Goal: Task Accomplishment & Management: Manage account settings

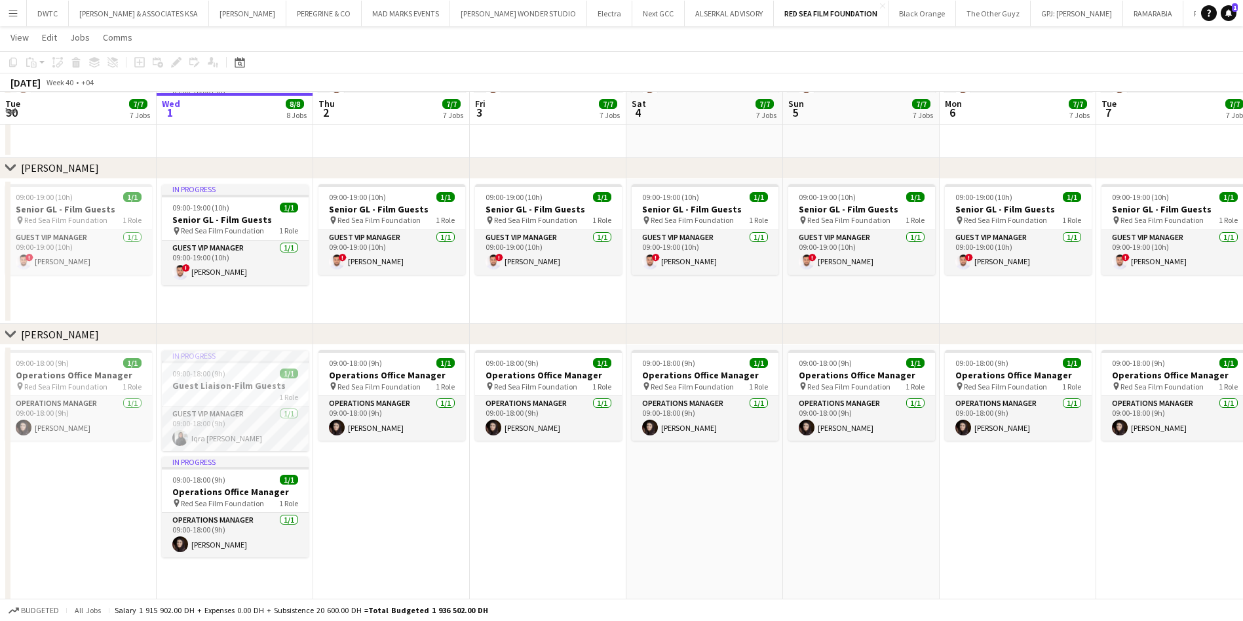
scroll to position [849, 0]
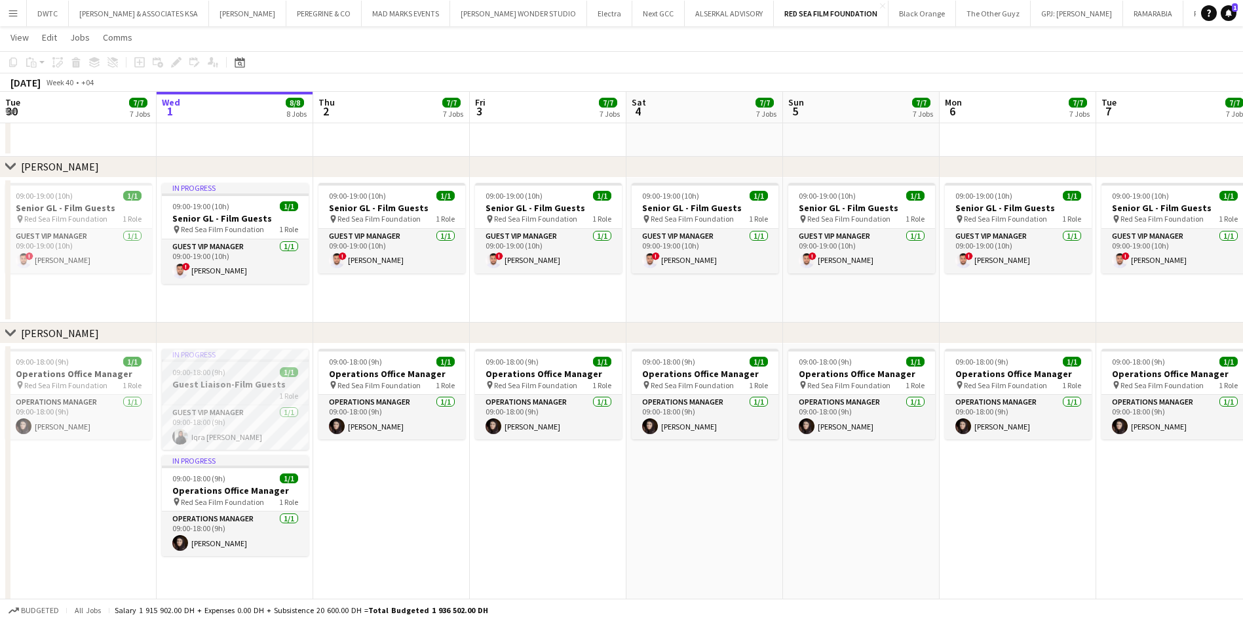
click at [230, 387] on h3 "Guest Liaison-Film Guests" at bounding box center [235, 384] width 147 height 12
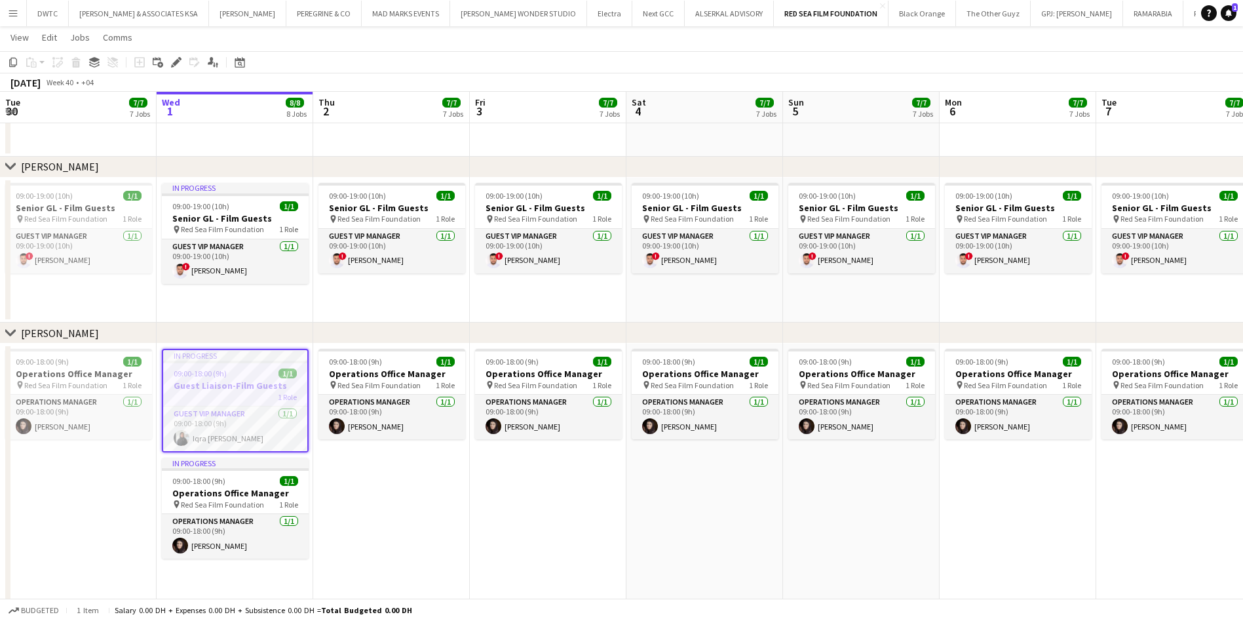
click at [73, 62] on div "Copy Paste Paste Ctrl+V Paste with crew Ctrl+Shift+V Paste linked Job [GEOGRAPH…" at bounding box center [62, 62] width 115 height 16
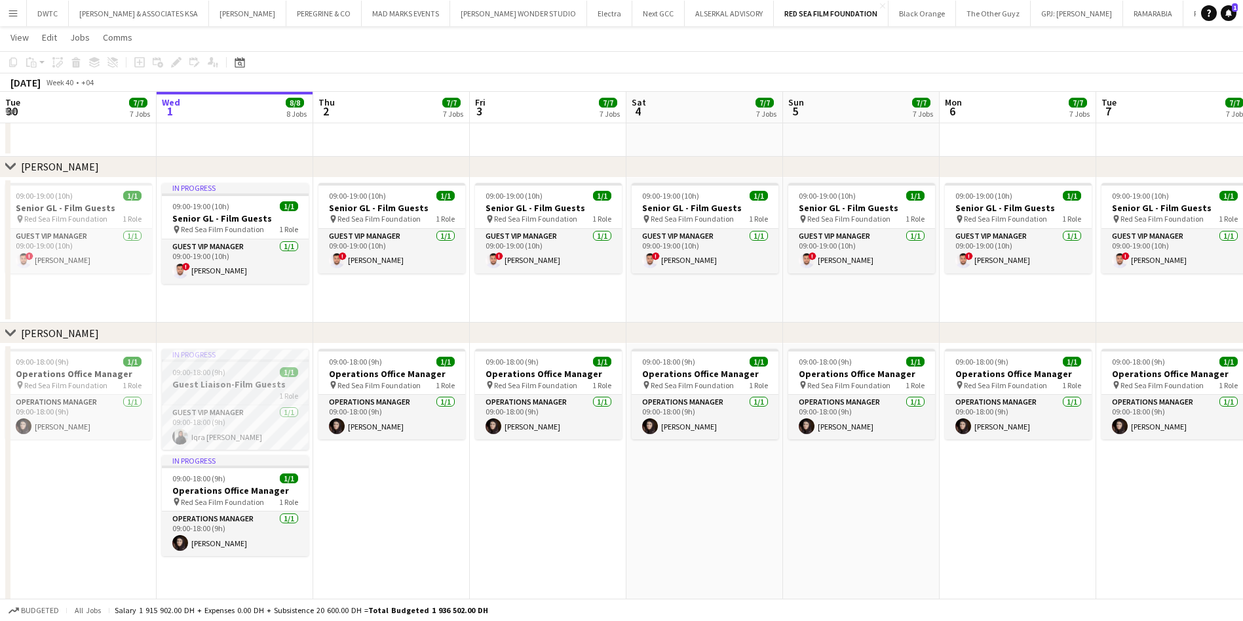
click at [244, 379] on h3 "Guest Liaison-Film Guests" at bounding box center [235, 384] width 147 height 12
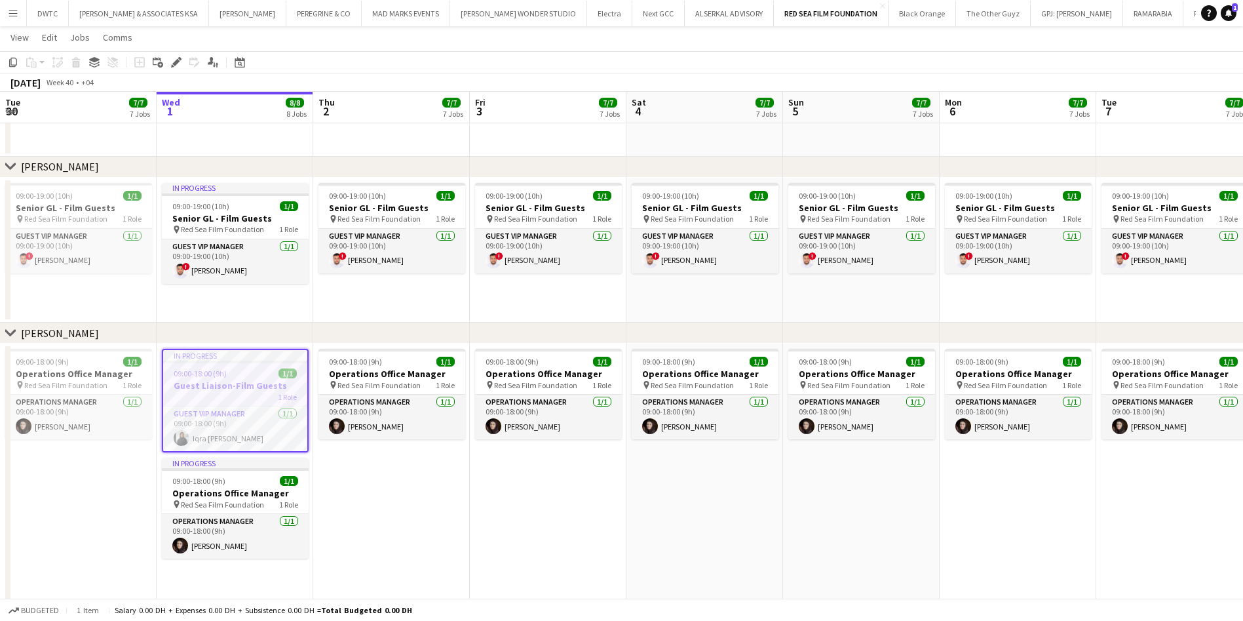
scroll to position [0, 313]
drag, startPoint x: 244, startPoint y: 379, endPoint x: 223, endPoint y: 379, distance: 21.0
click at [223, 379] on app-job-card "In progress 09:00-18:00 (9h) 1/1 Guest Liaison-Film Guests 1 Role Guest VIP Man…" at bounding box center [236, 401] width 147 height 104
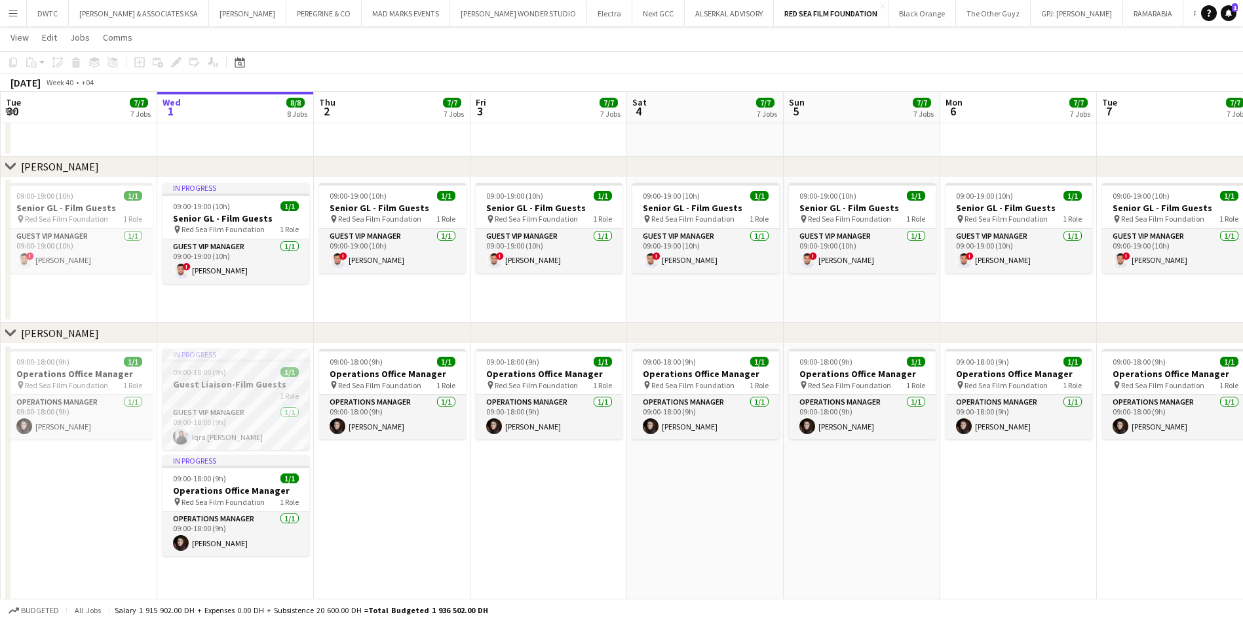
click at [223, 379] on h3 "Guest Liaison-Film Guests" at bounding box center [236, 384] width 147 height 12
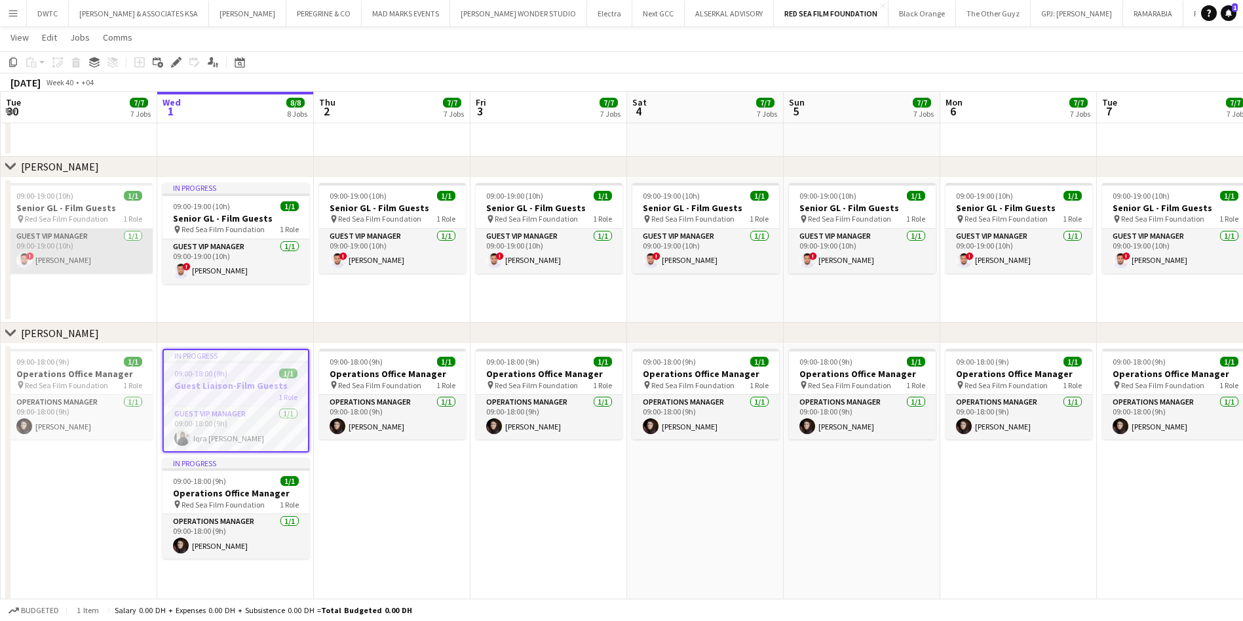
click at [89, 230] on app-card-role "Guest VIP Manager [DATE] 09:00-19:00 (10h) ! Essa Hael" at bounding box center [79, 251] width 147 height 45
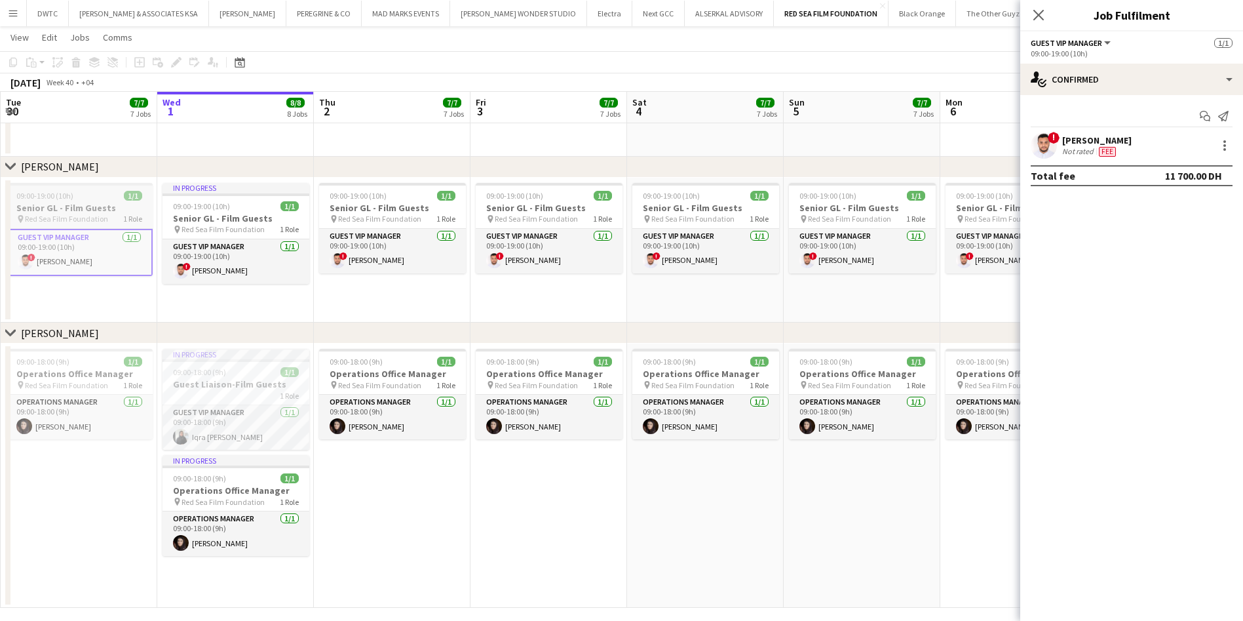
click at [85, 211] on h3 "Senior GL - Film Guests" at bounding box center [79, 208] width 147 height 12
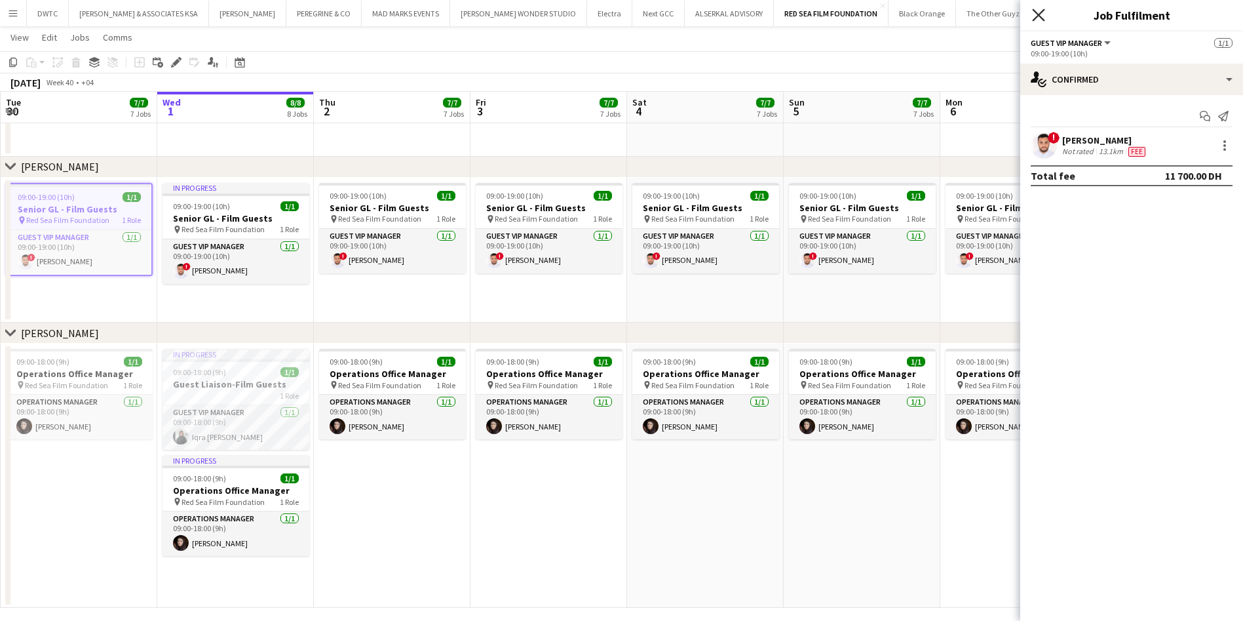
click at [611, 18] on icon "Close pop-in" at bounding box center [1038, 15] width 12 height 12
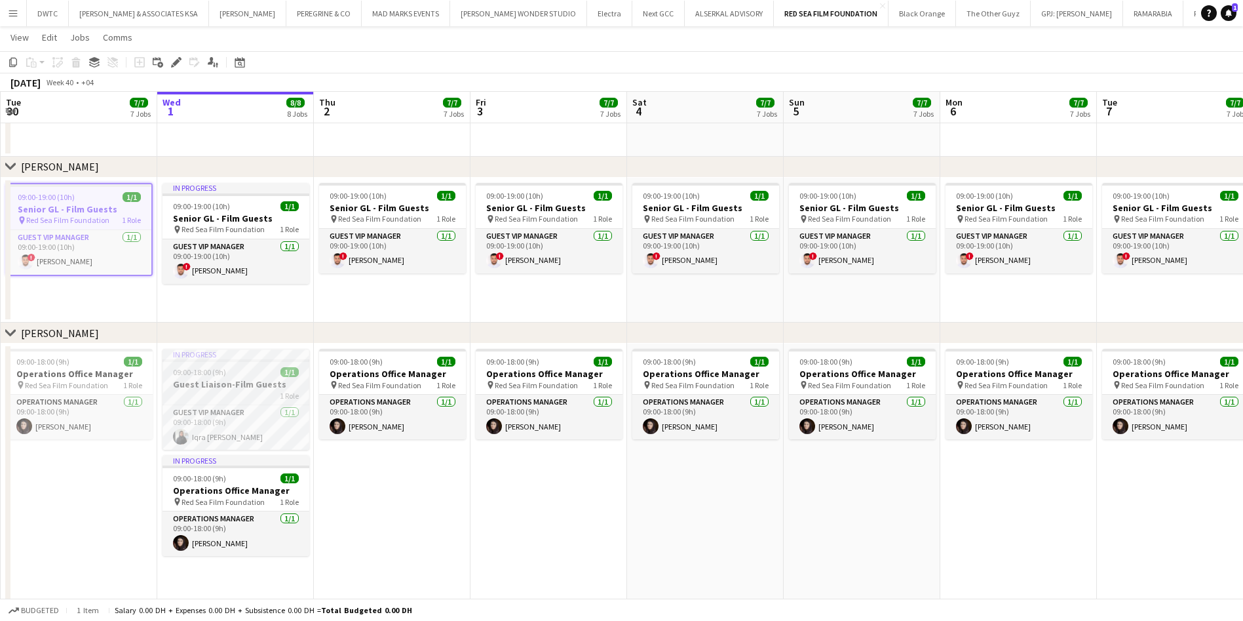
click at [234, 378] on h3 "Guest Liaison-Film Guests" at bounding box center [236, 384] width 147 height 12
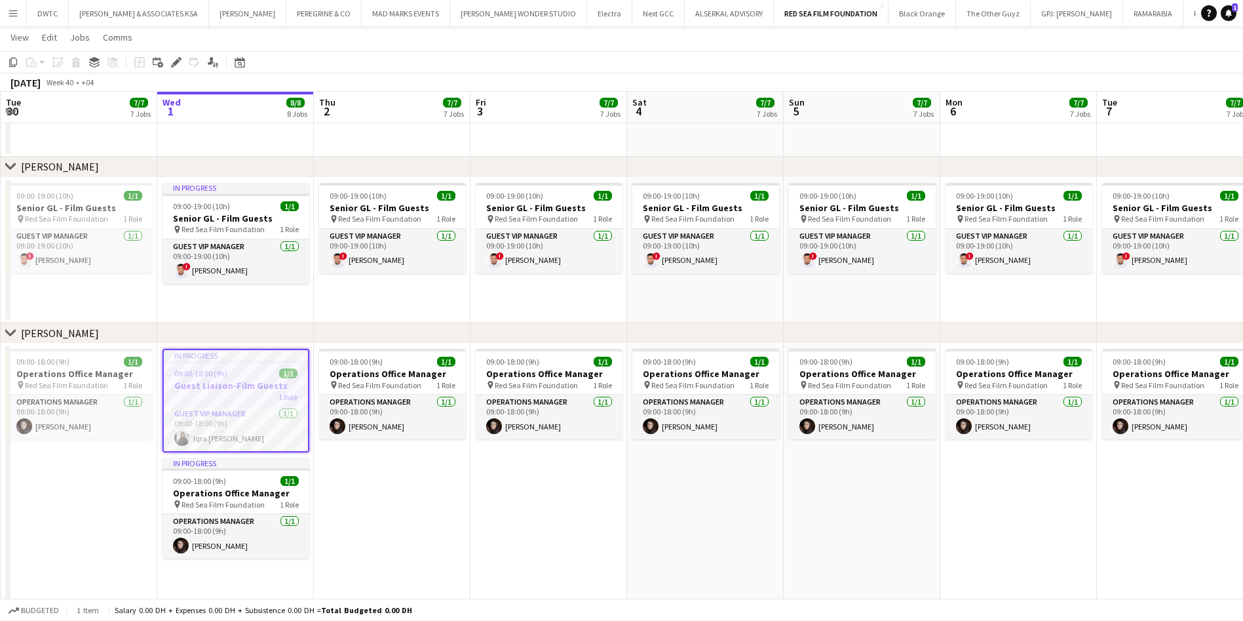
drag, startPoint x: 234, startPoint y: 377, endPoint x: 402, endPoint y: 483, distance: 198.2
click at [402, 483] on app-date-cell "09:00-18:00 (9h) 1/1 Operations Office Manager pin Red Sea Film Foundation 1 Ro…" at bounding box center [392, 475] width 157 height 264
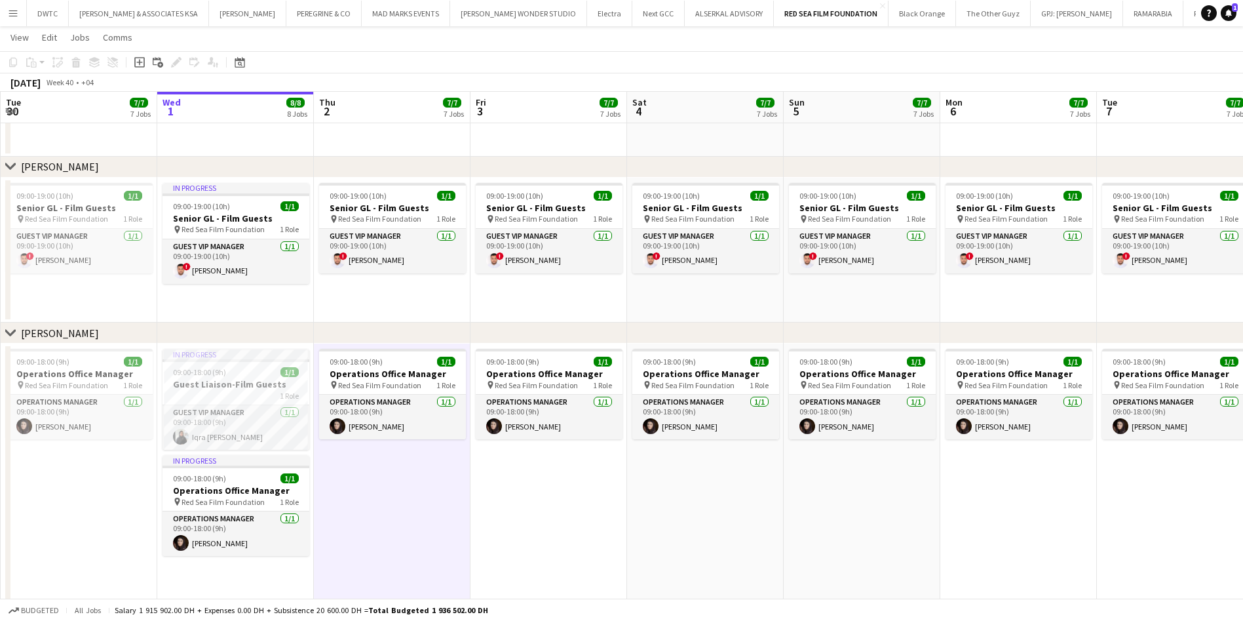
scroll to position [0, 312]
click at [254, 390] on div "1 Role" at bounding box center [236, 395] width 147 height 10
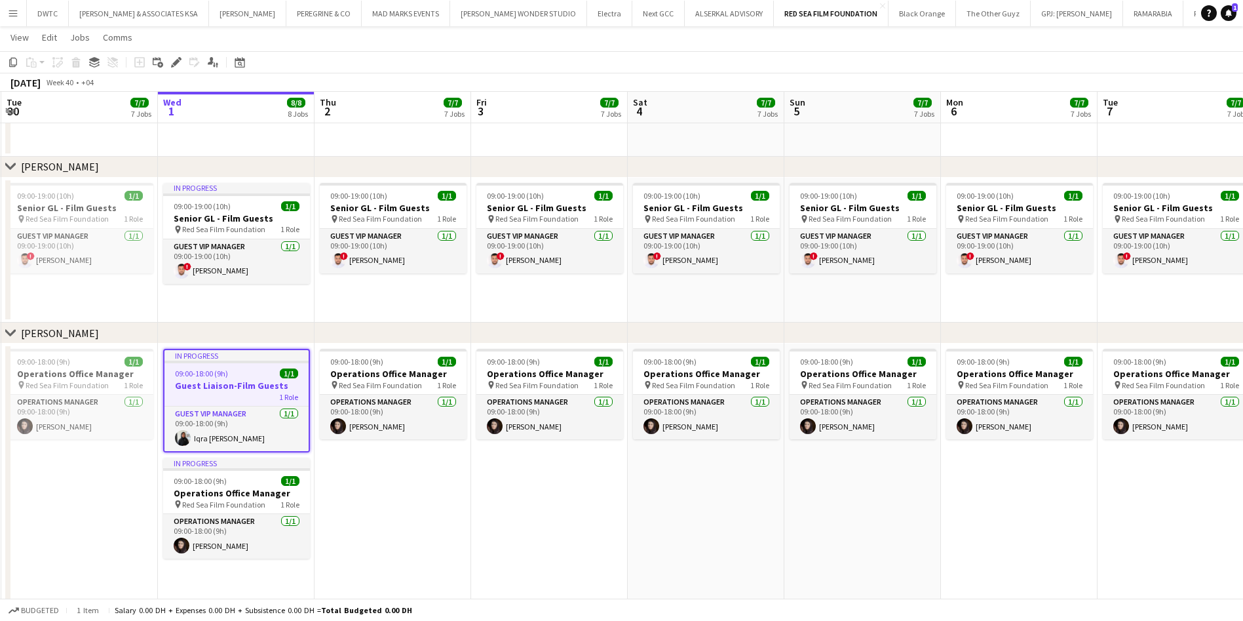
click at [113, 66] on div "Copy Paste Paste Ctrl+V Paste with crew Ctrl+Shift+V Paste linked Job [GEOGRAPH…" at bounding box center [62, 62] width 115 height 16
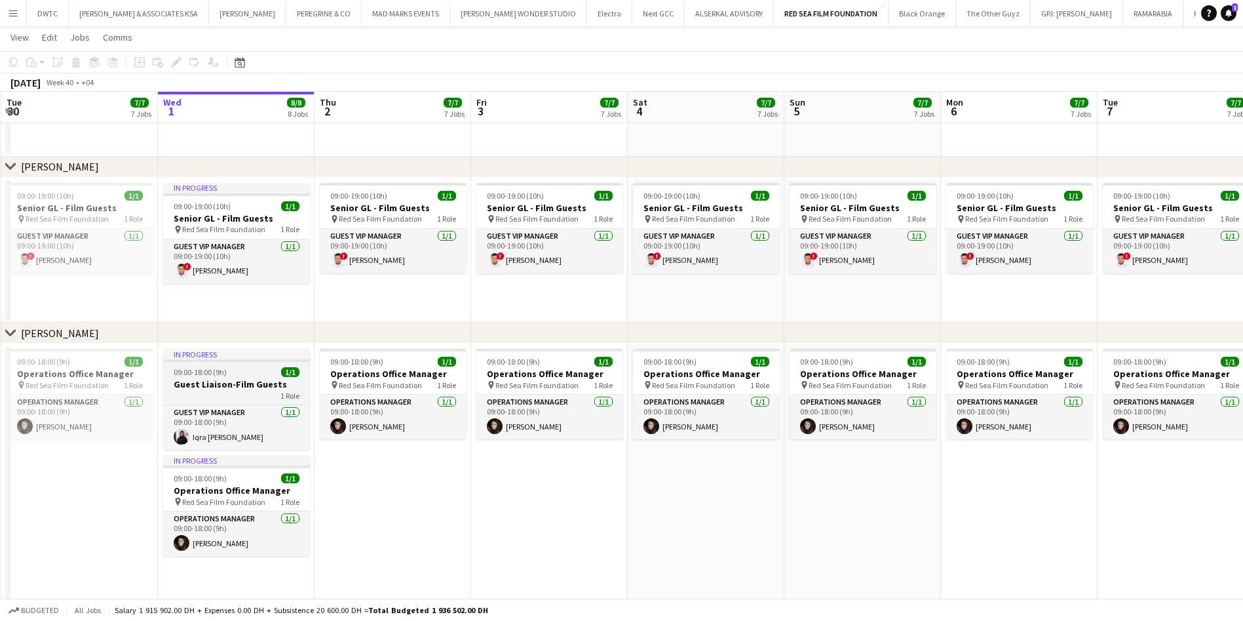
click at [239, 370] on div "09:00-18:00 (9h) 1/1" at bounding box center [236, 372] width 147 height 10
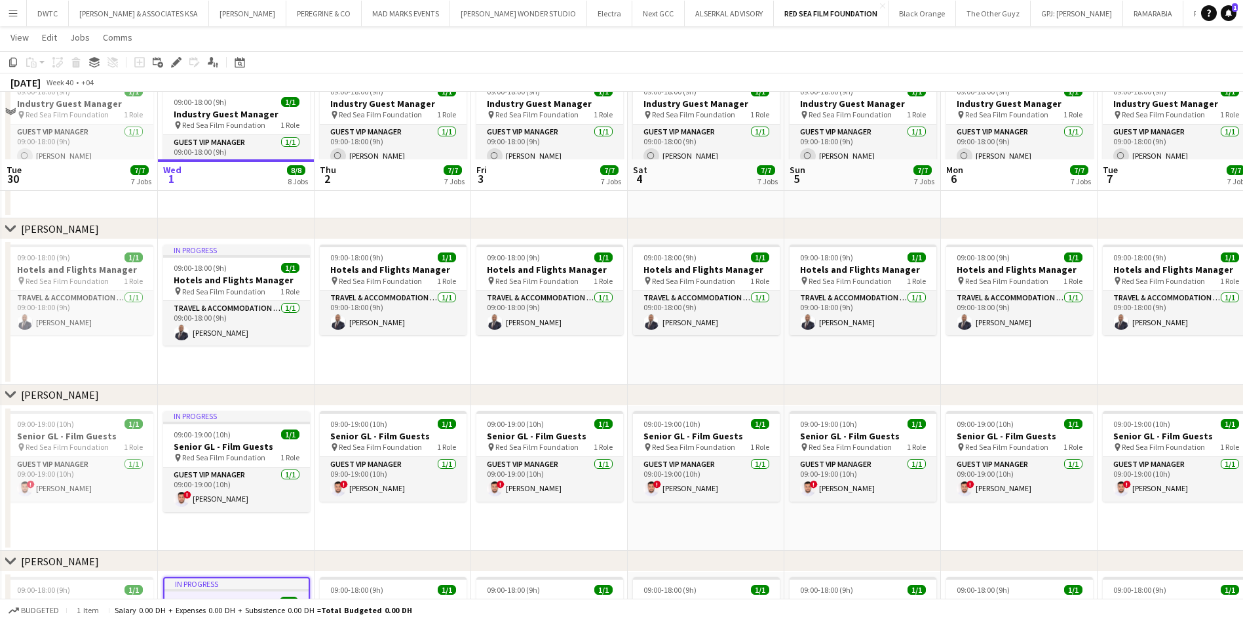
scroll to position [858, 0]
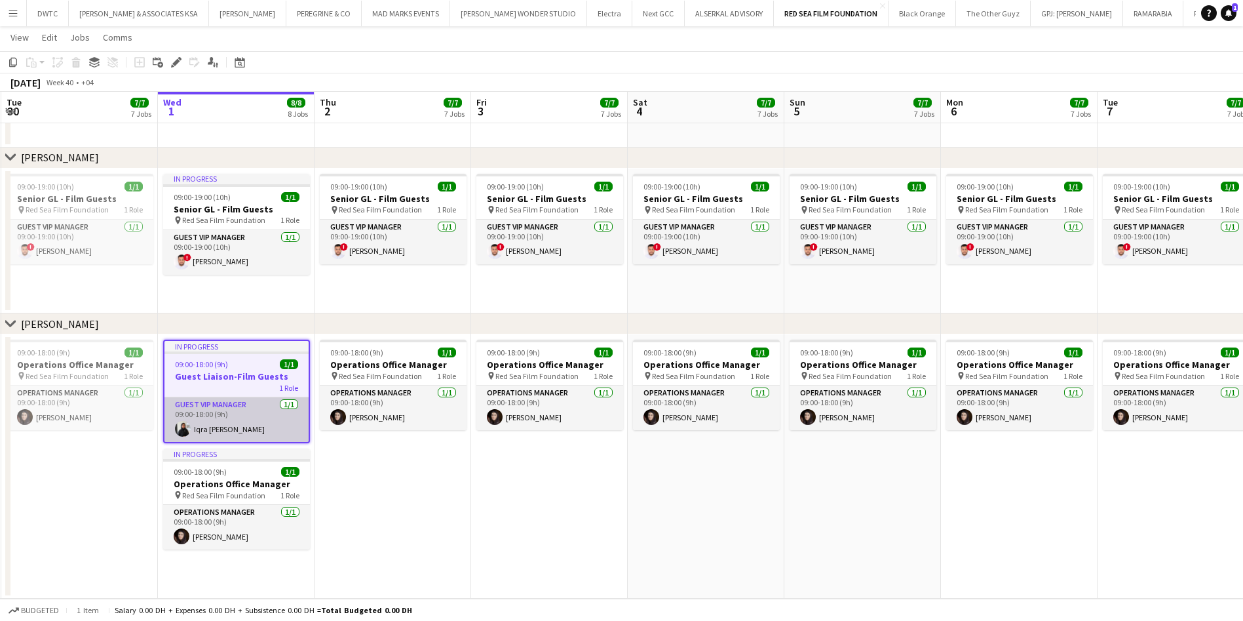
click at [246, 411] on app-card-role "Guest VIP Manager [DATE] 09:00-18:00 (9h) [PERSON_NAME]" at bounding box center [236, 419] width 144 height 45
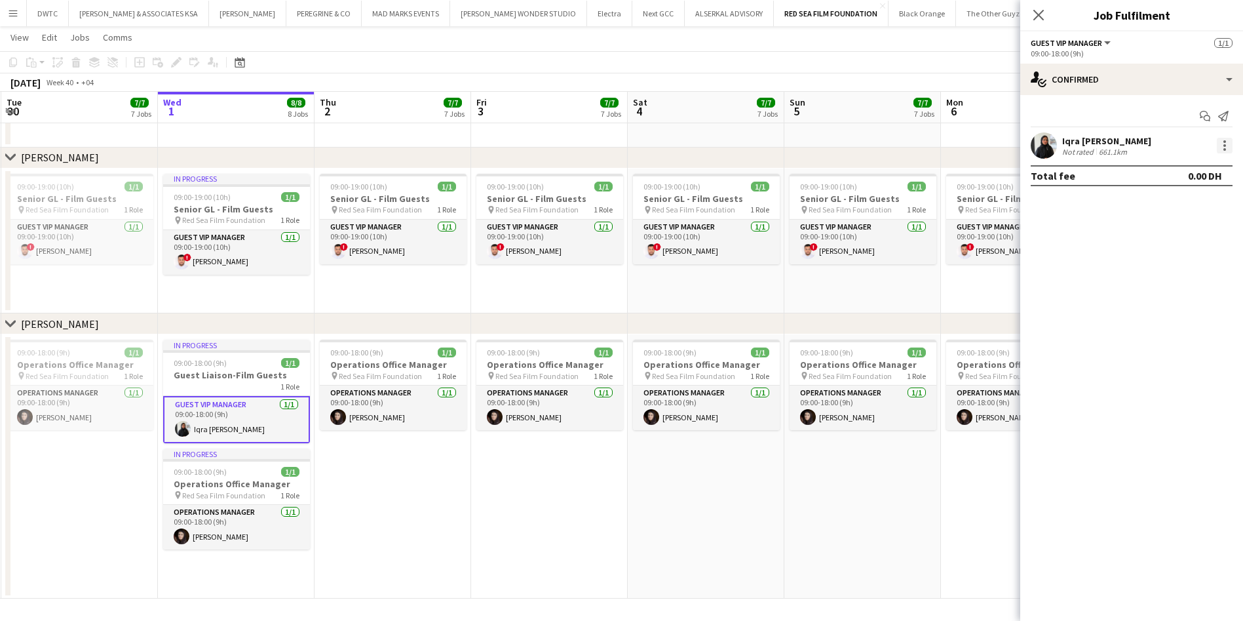
click at [611, 143] on div at bounding box center [1225, 146] width 16 height 16
click at [275, 368] on div at bounding box center [621, 310] width 1243 height 621
click at [611, 18] on icon at bounding box center [1038, 15] width 12 height 12
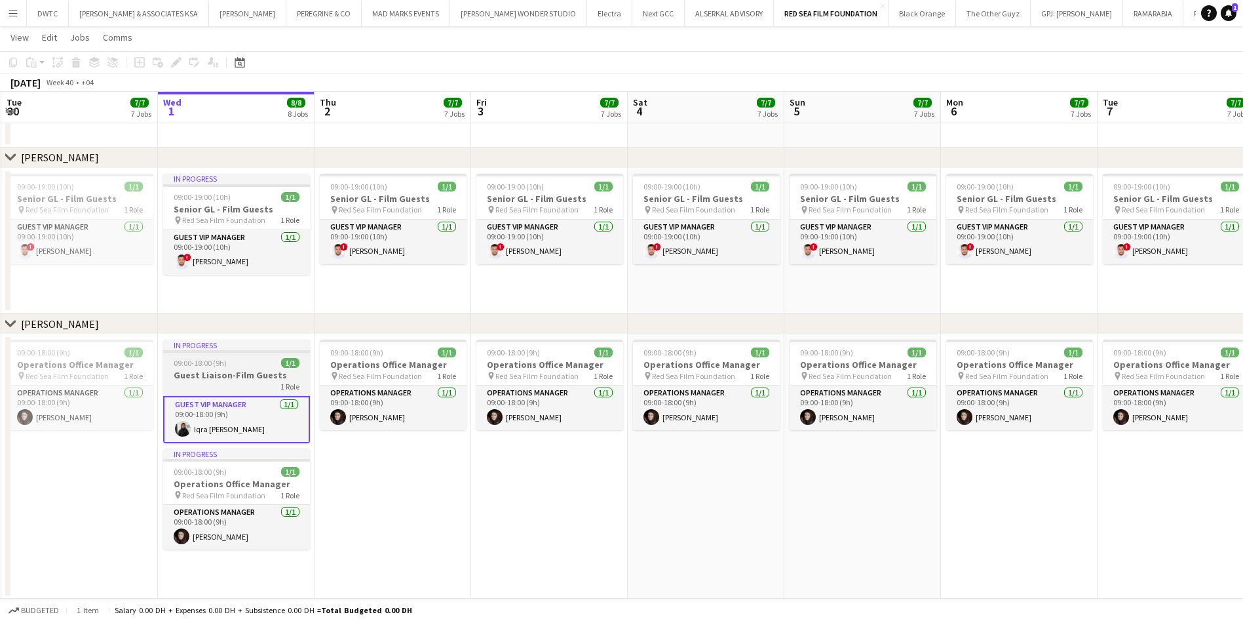
click at [239, 369] on h3 "Guest Liaison-Film Guests" at bounding box center [236, 375] width 147 height 12
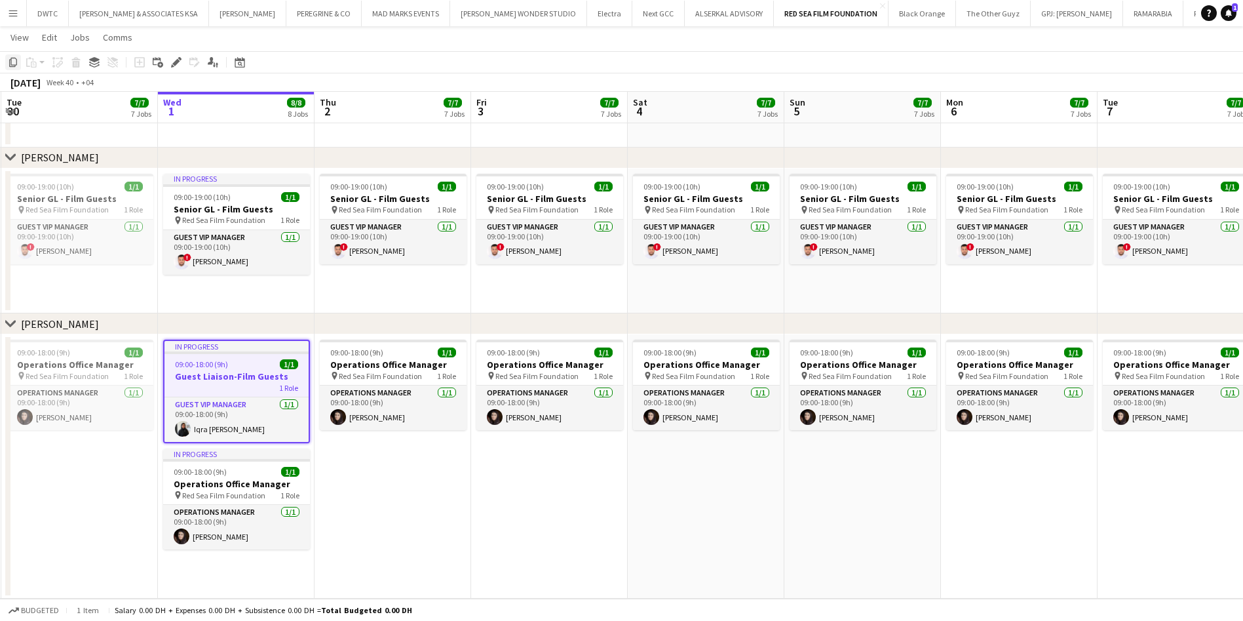
click at [11, 66] on icon "Copy" at bounding box center [13, 62] width 10 height 10
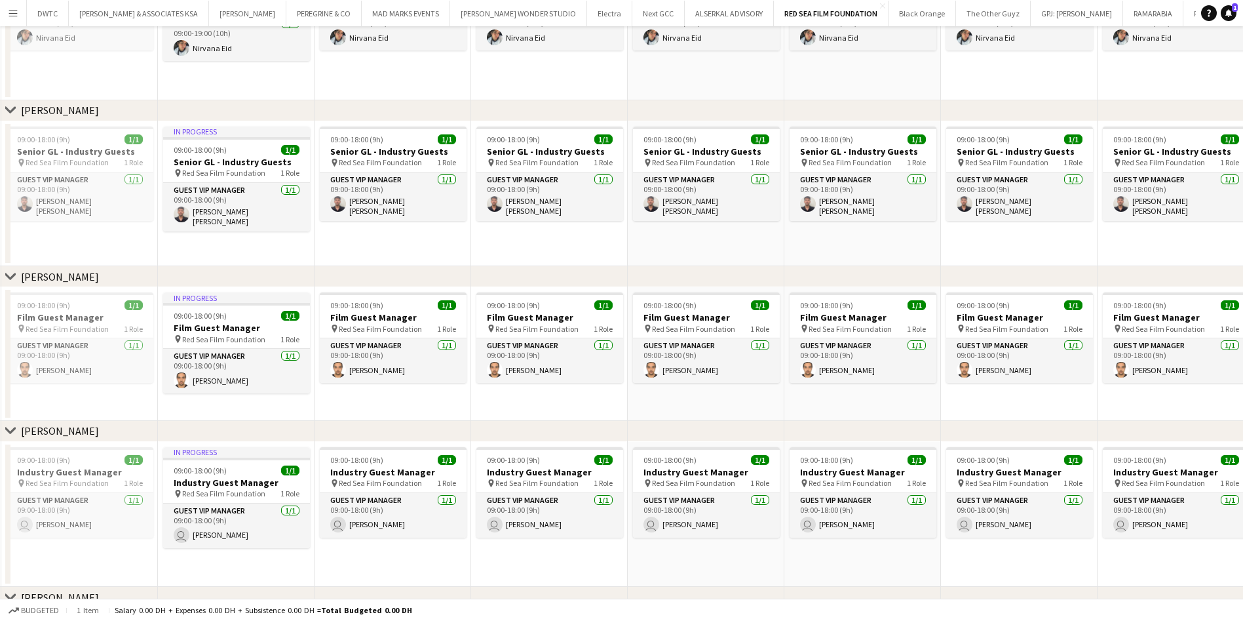
scroll to position [0, 0]
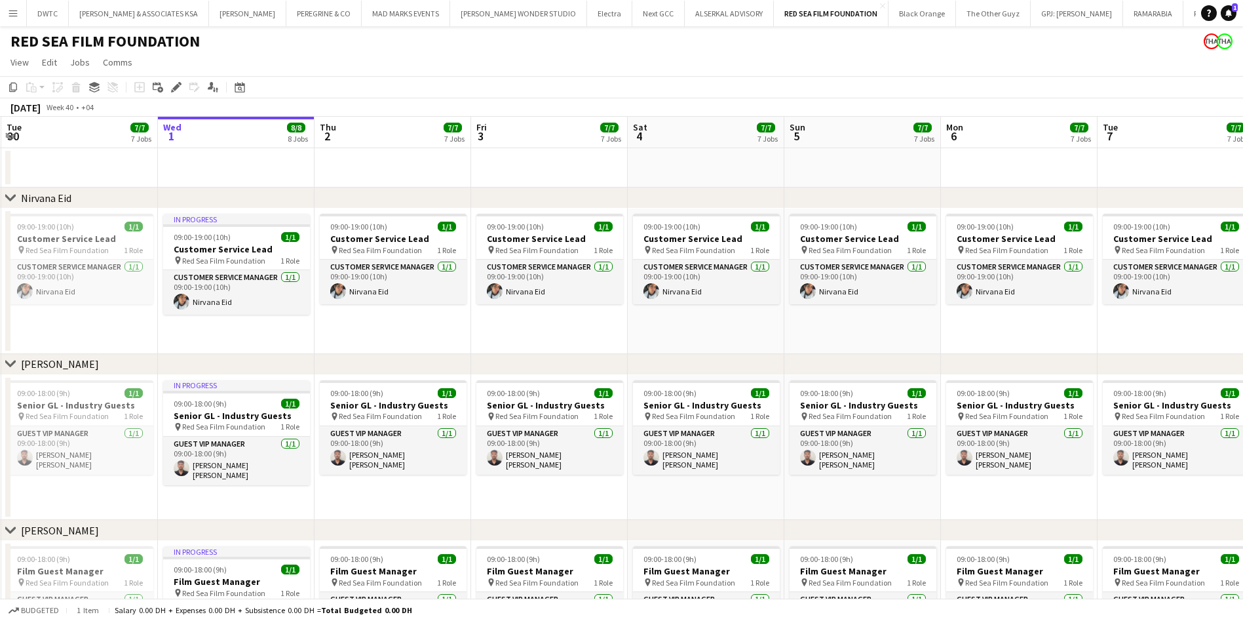
click at [239, 170] on app-date-cell at bounding box center [236, 167] width 157 height 39
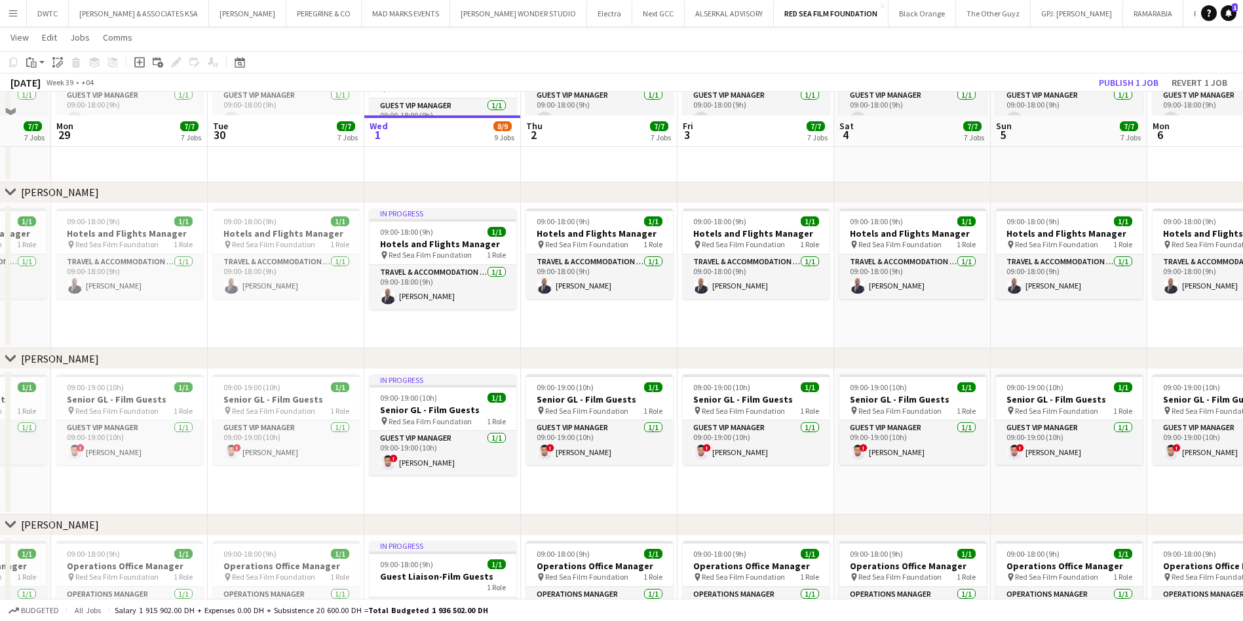
scroll to position [964, 0]
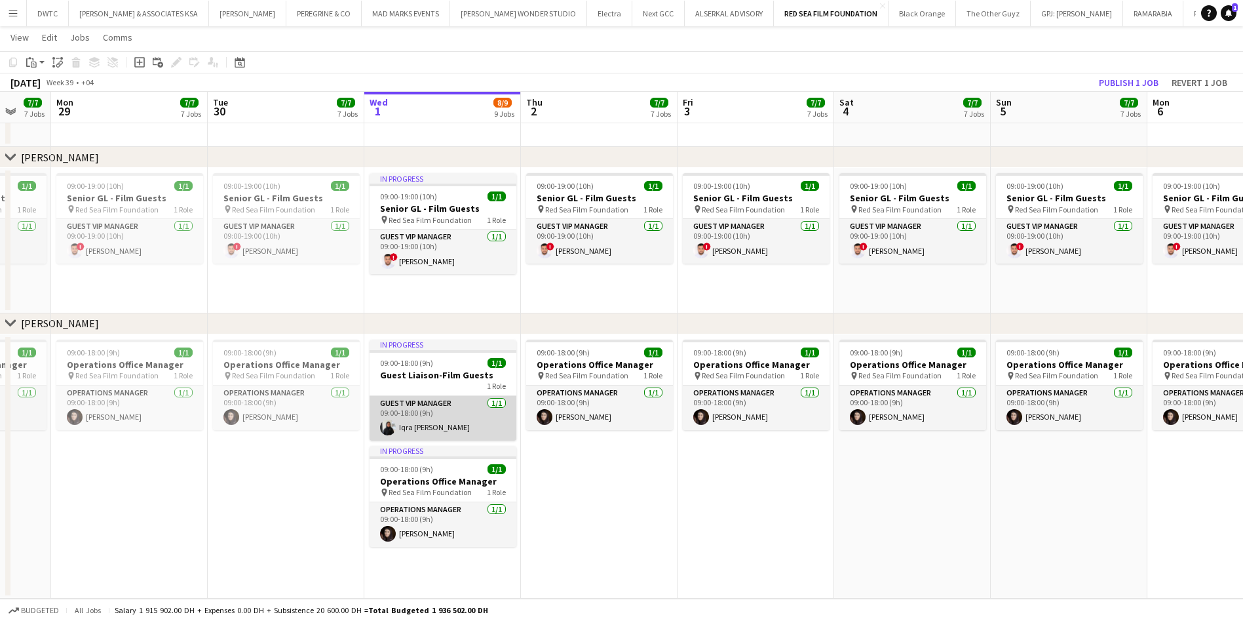
click at [436, 413] on app-card-role "Guest VIP Manager [DATE] 09:00-18:00 (9h) [PERSON_NAME]" at bounding box center [443, 418] width 147 height 45
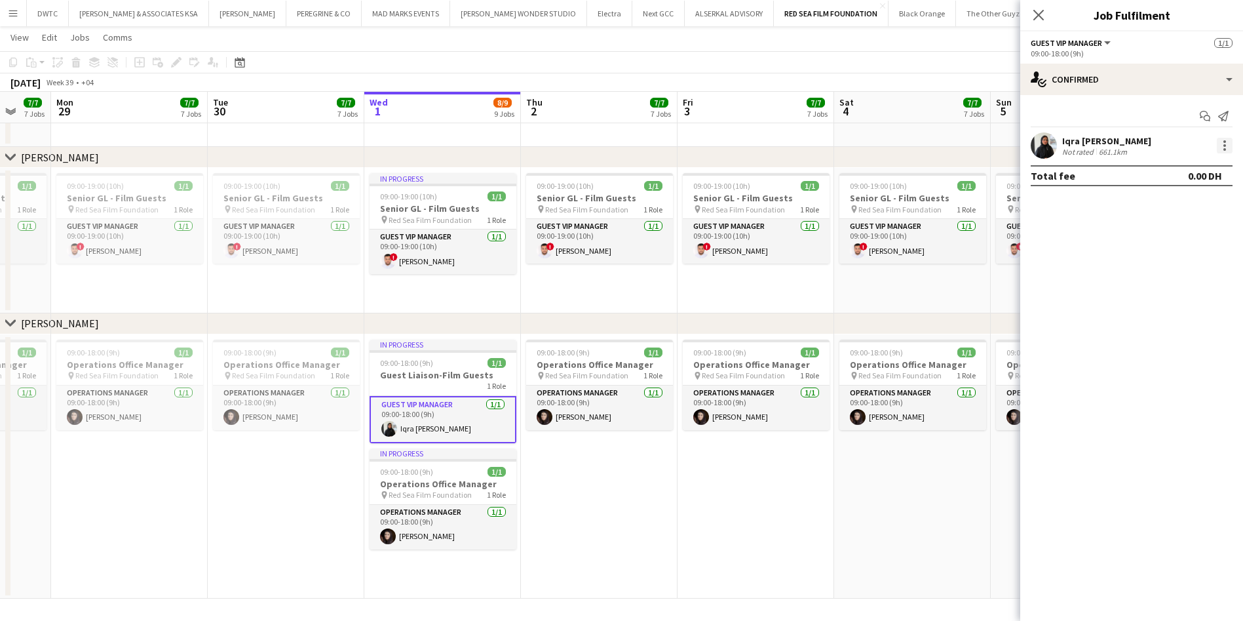
click at [611, 147] on div at bounding box center [1225, 146] width 16 height 16
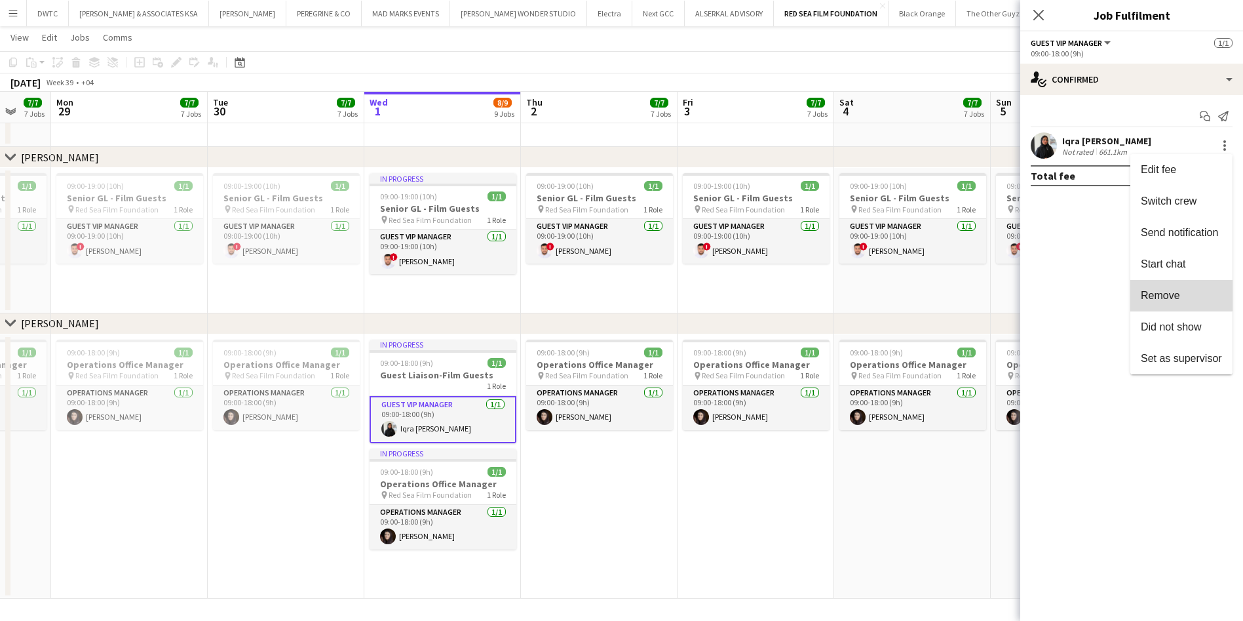
click at [611, 290] on span "Remove" at bounding box center [1160, 295] width 39 height 11
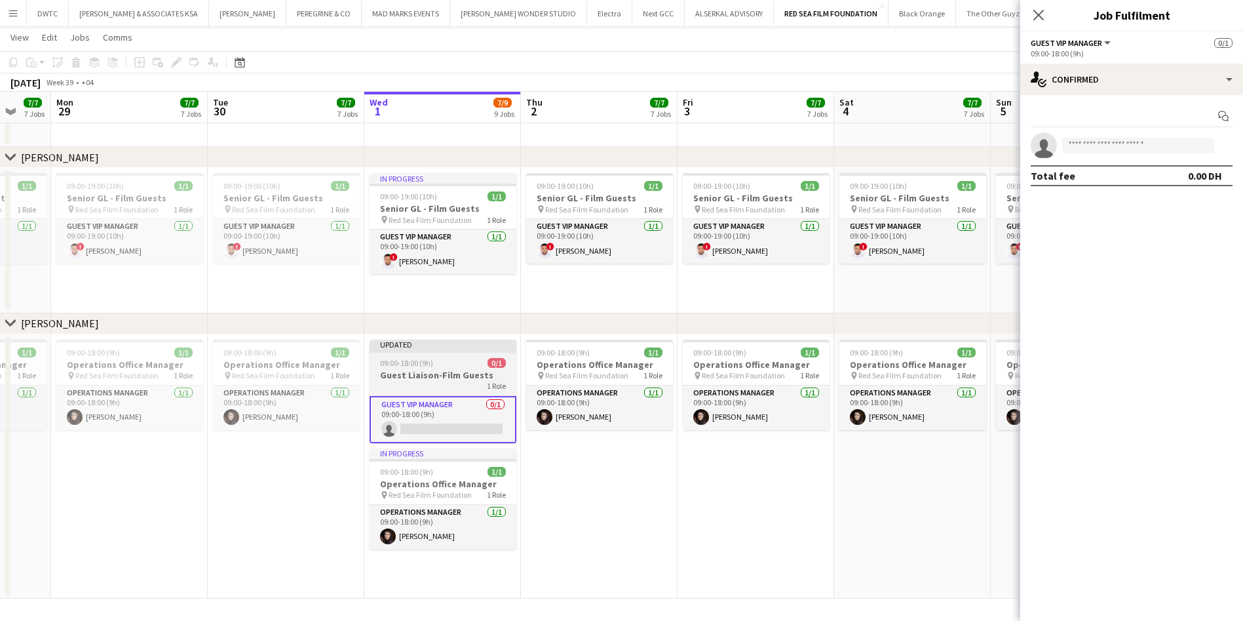
click at [421, 368] on app-job-card "Updated 09:00-18:00 (9h) 0/1 Guest Liaison-Film Guests 1 Role Guest VIP Manager…" at bounding box center [443, 391] width 147 height 104
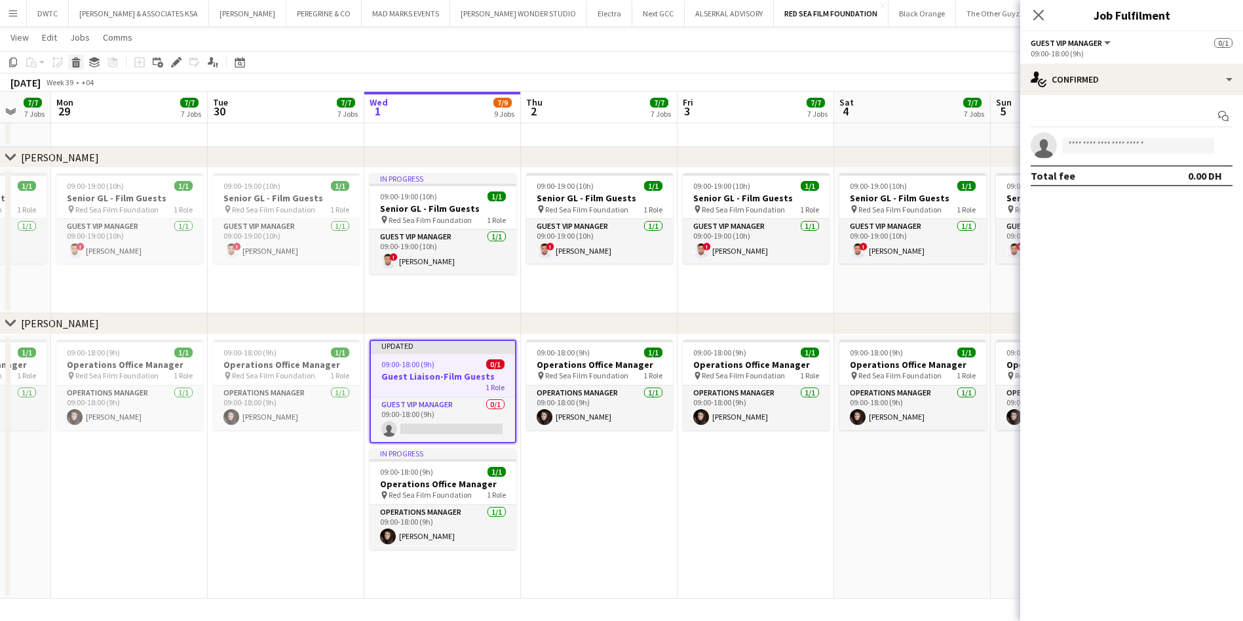
click at [75, 60] on icon "Delete" at bounding box center [76, 62] width 10 height 10
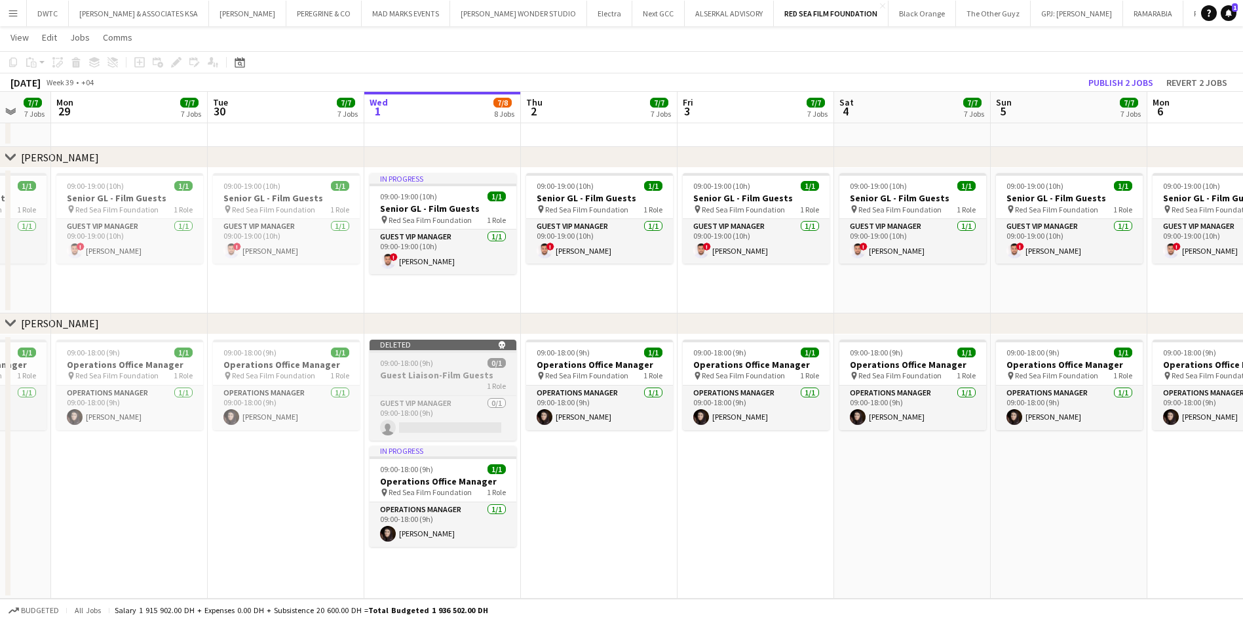
click at [425, 375] on h3 "Guest Liaison-Film Guests" at bounding box center [443, 375] width 147 height 12
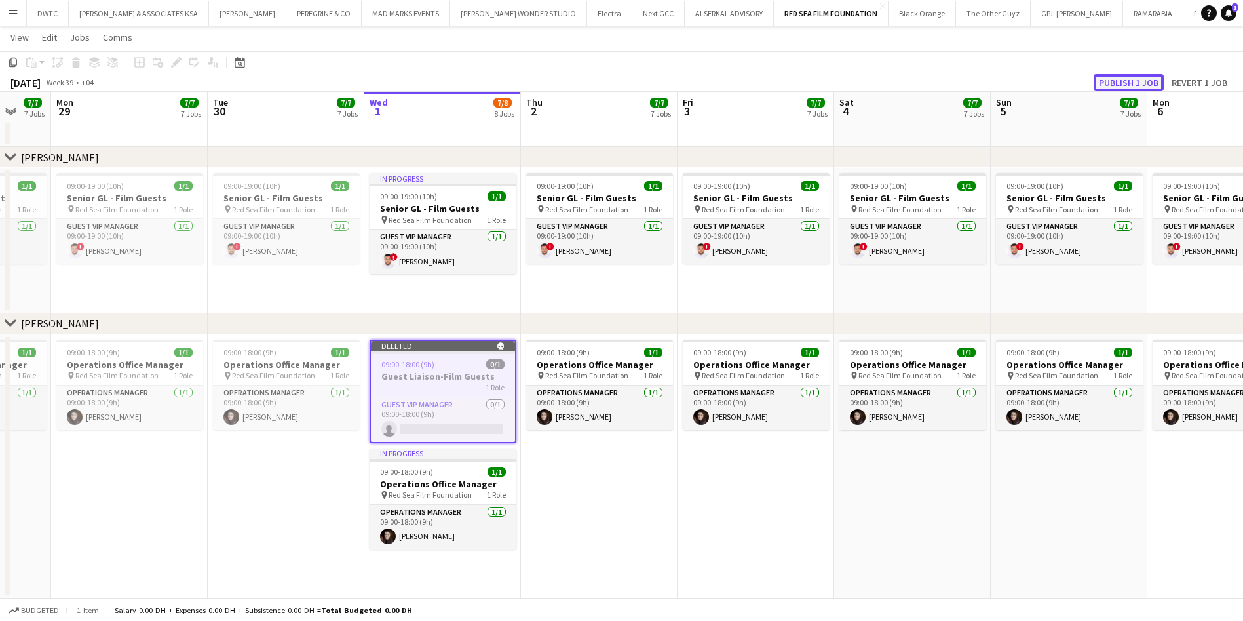
click at [611, 79] on button "Publish 1 job" at bounding box center [1129, 82] width 70 height 17
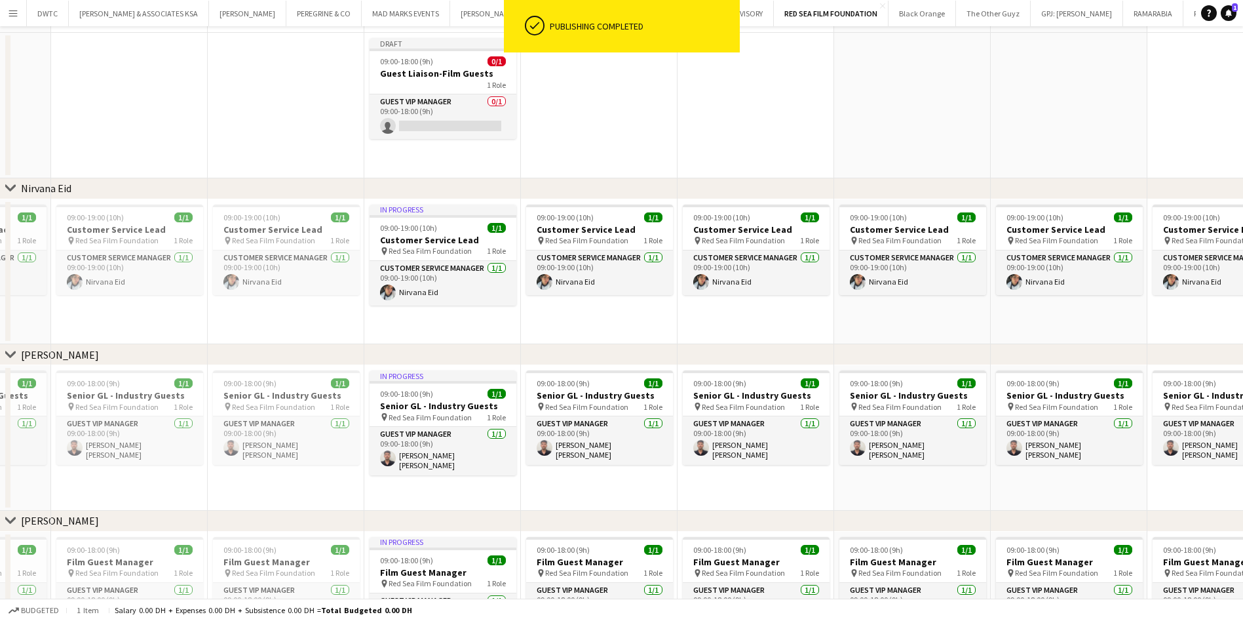
scroll to position [0, 0]
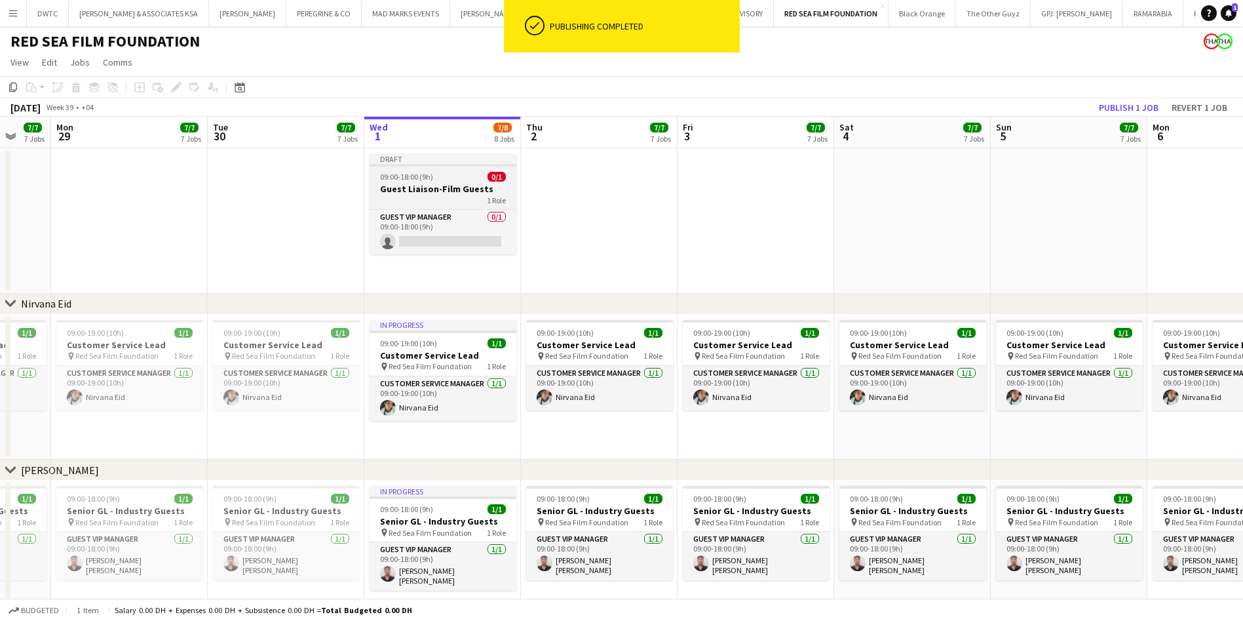
click at [462, 175] on div "09:00-18:00 (9h) 0/1" at bounding box center [443, 177] width 147 height 10
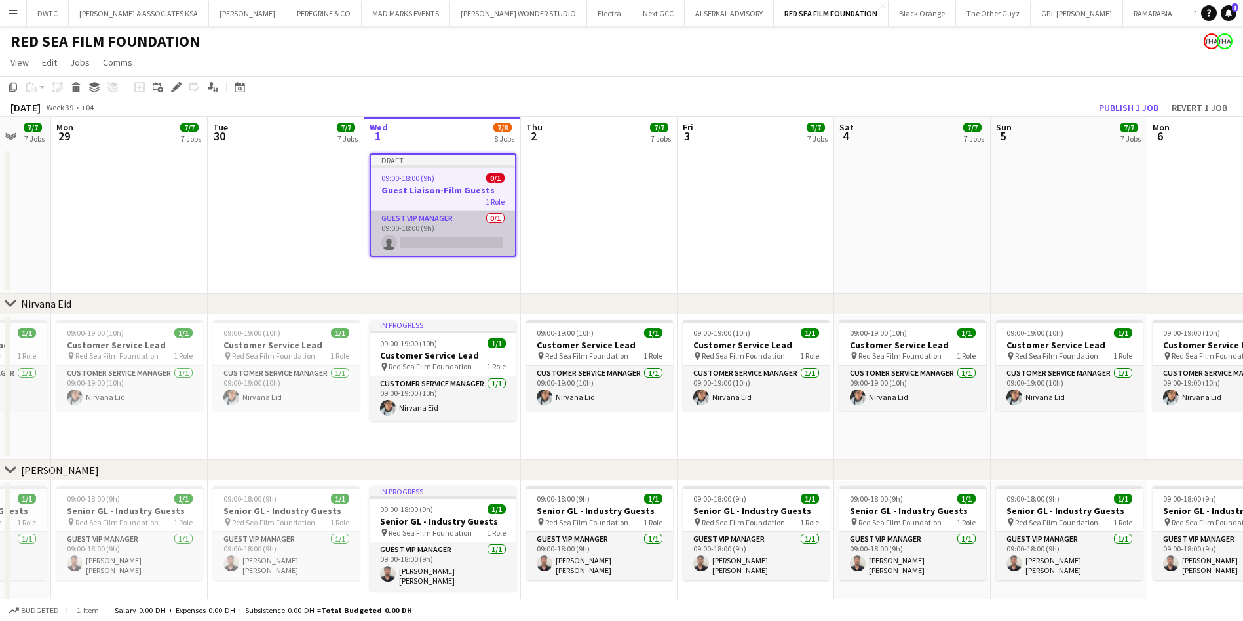
click at [463, 223] on app-card-role "Guest VIP Manager 0/1 09:00-18:00 (9h) single-neutral-actions" at bounding box center [443, 233] width 144 height 45
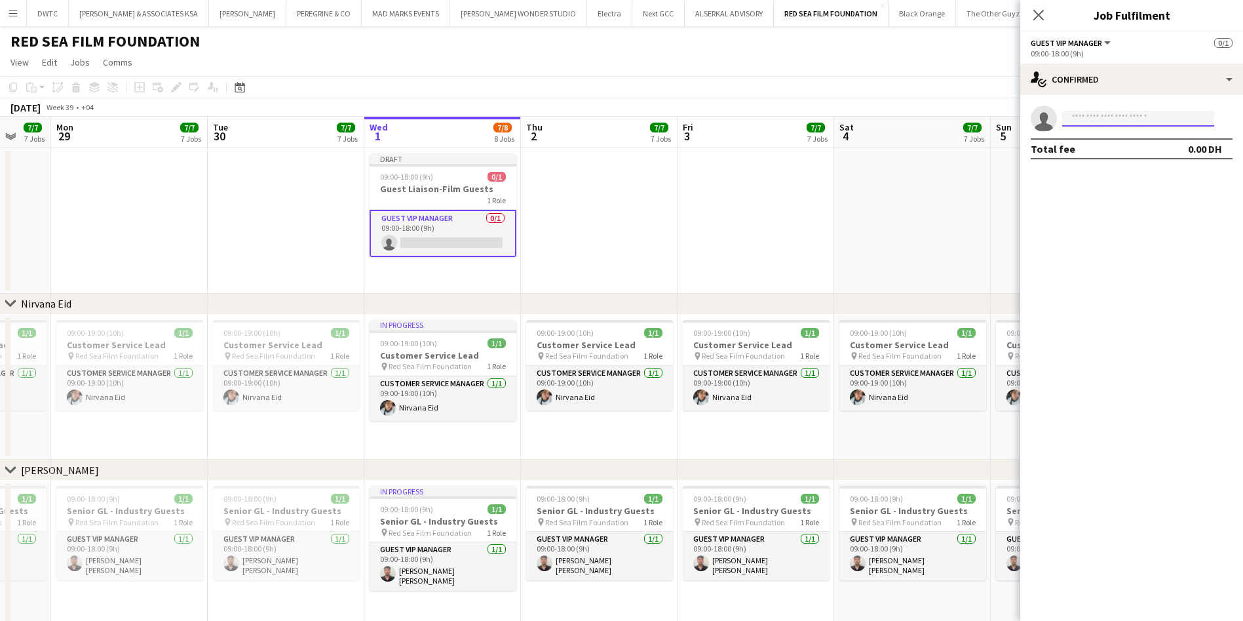
click at [611, 118] on input at bounding box center [1138, 119] width 152 height 16
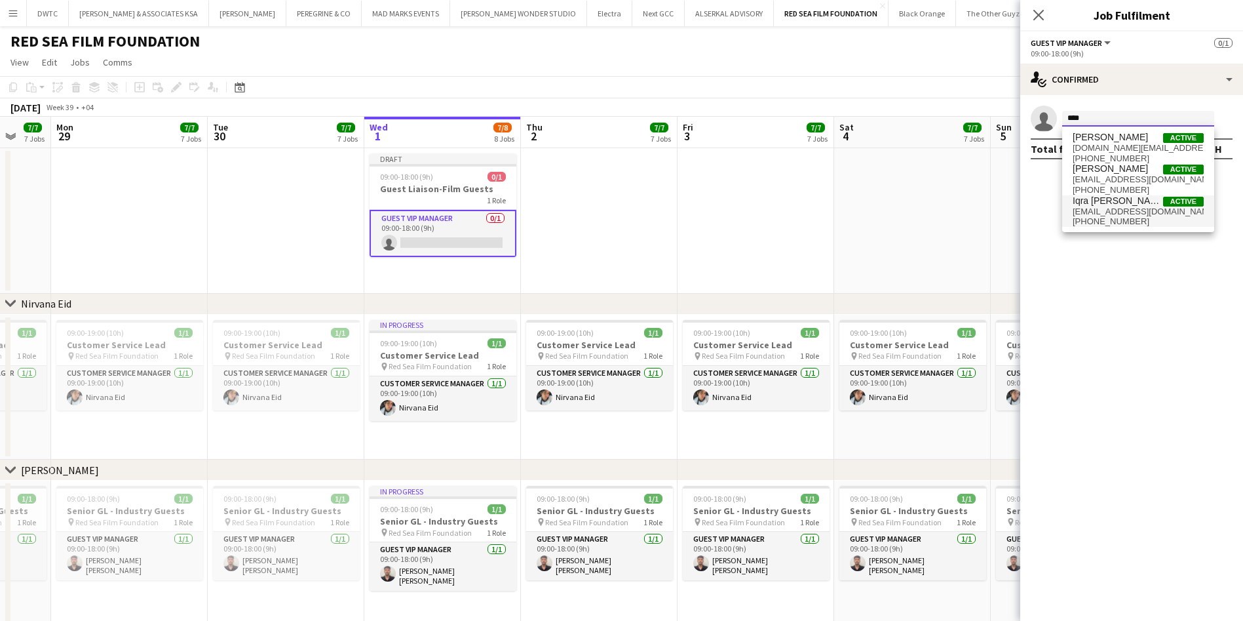
type input "****"
click at [611, 214] on span "[EMAIL_ADDRESS][DOMAIN_NAME]" at bounding box center [1138, 211] width 131 height 10
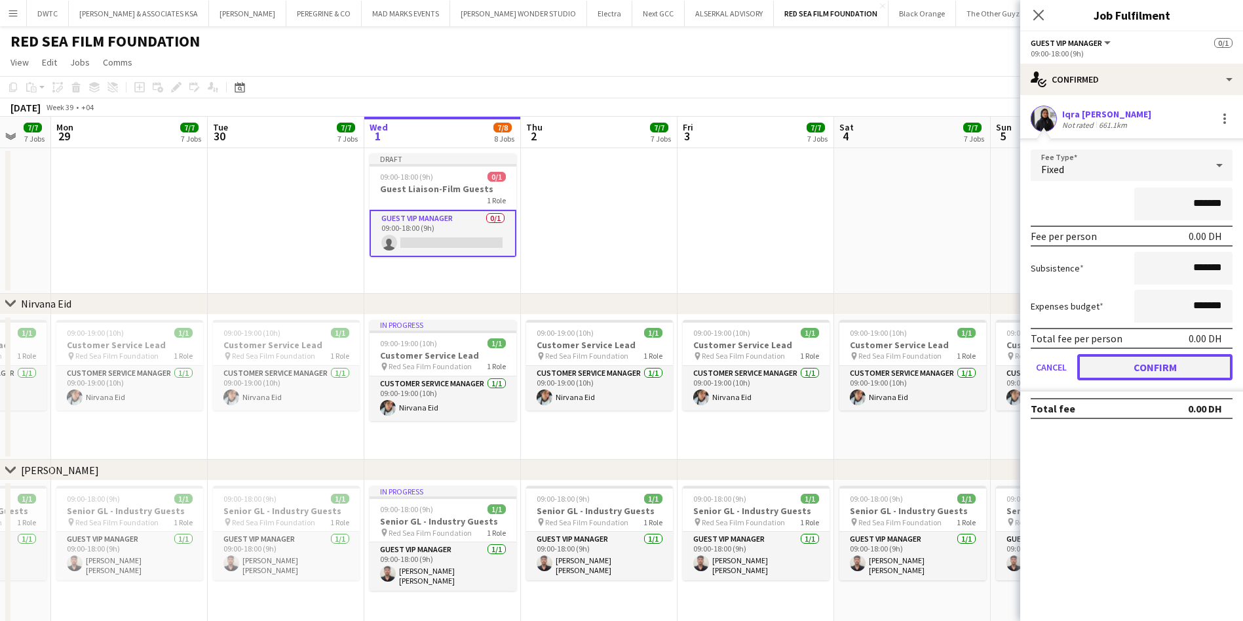
click at [611, 365] on button "Confirm" at bounding box center [1154, 367] width 155 height 26
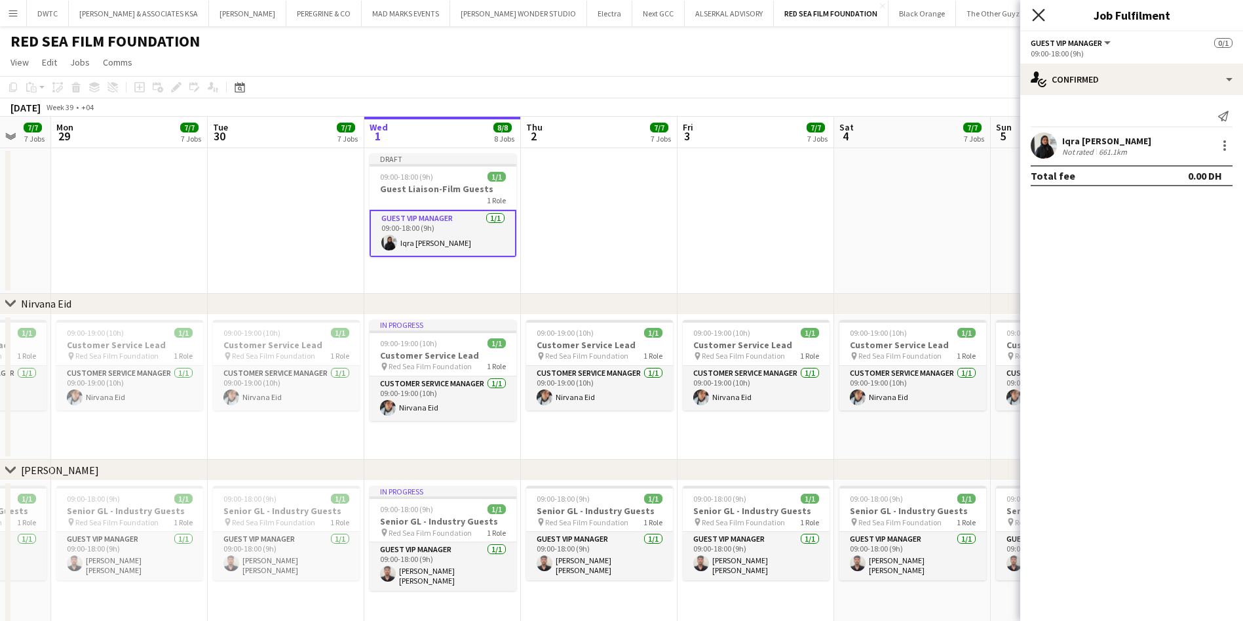
click at [611, 18] on icon "Close pop-in" at bounding box center [1038, 15] width 12 height 12
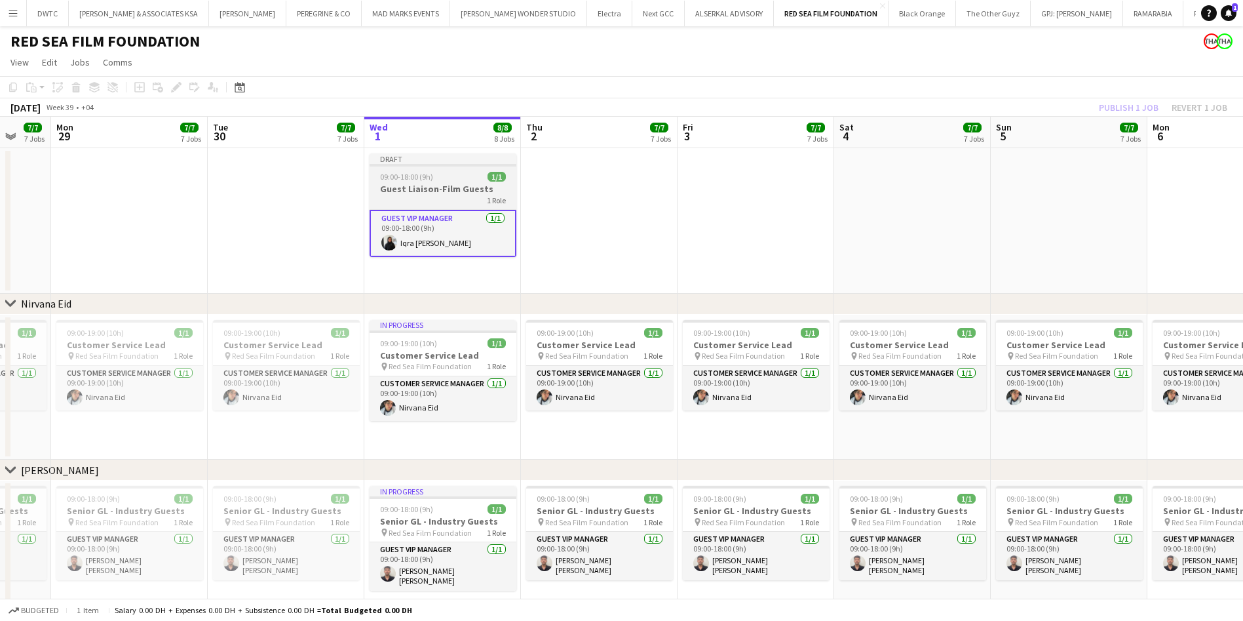
click at [463, 174] on div "09:00-18:00 (9h) 1/1" at bounding box center [443, 177] width 147 height 10
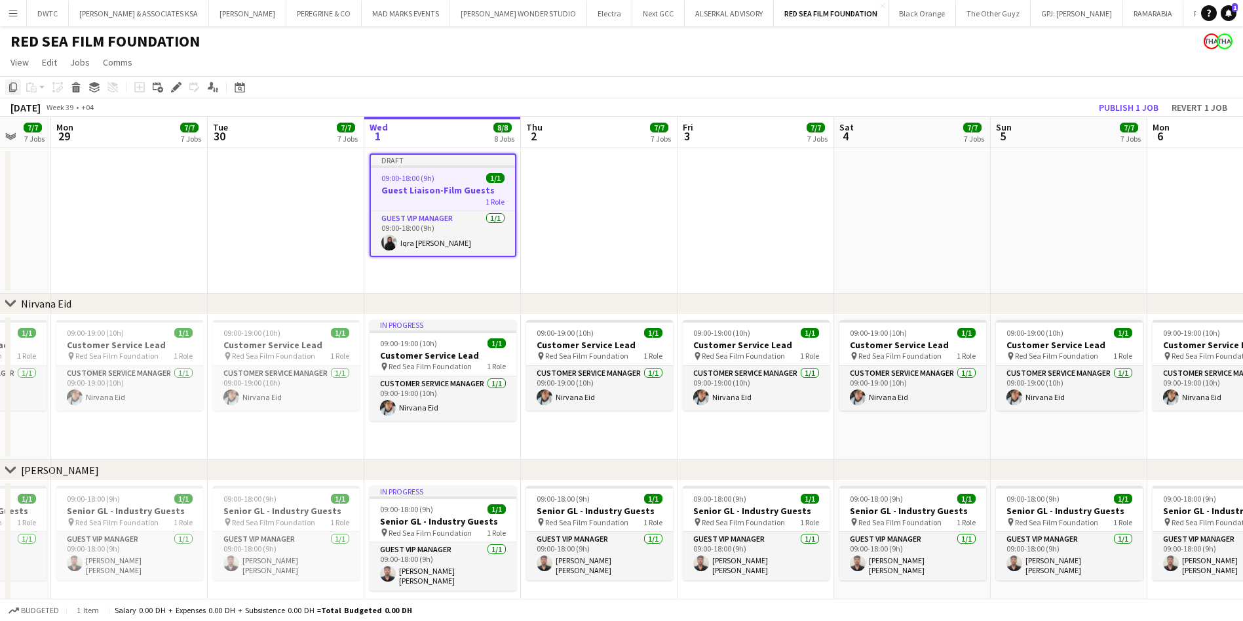
click at [12, 90] on icon "Copy" at bounding box center [13, 87] width 10 height 10
click at [11, 92] on div "Copy" at bounding box center [13, 87] width 16 height 16
click at [575, 203] on app-date-cell at bounding box center [599, 220] width 157 height 145
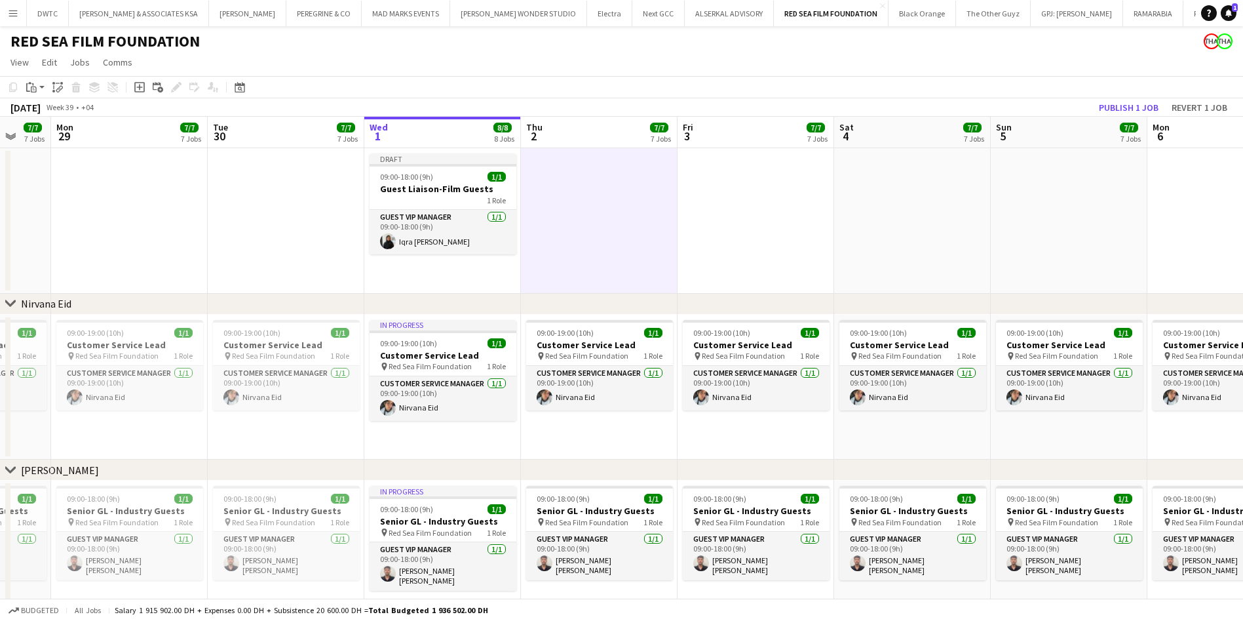
scroll to position [0, 313]
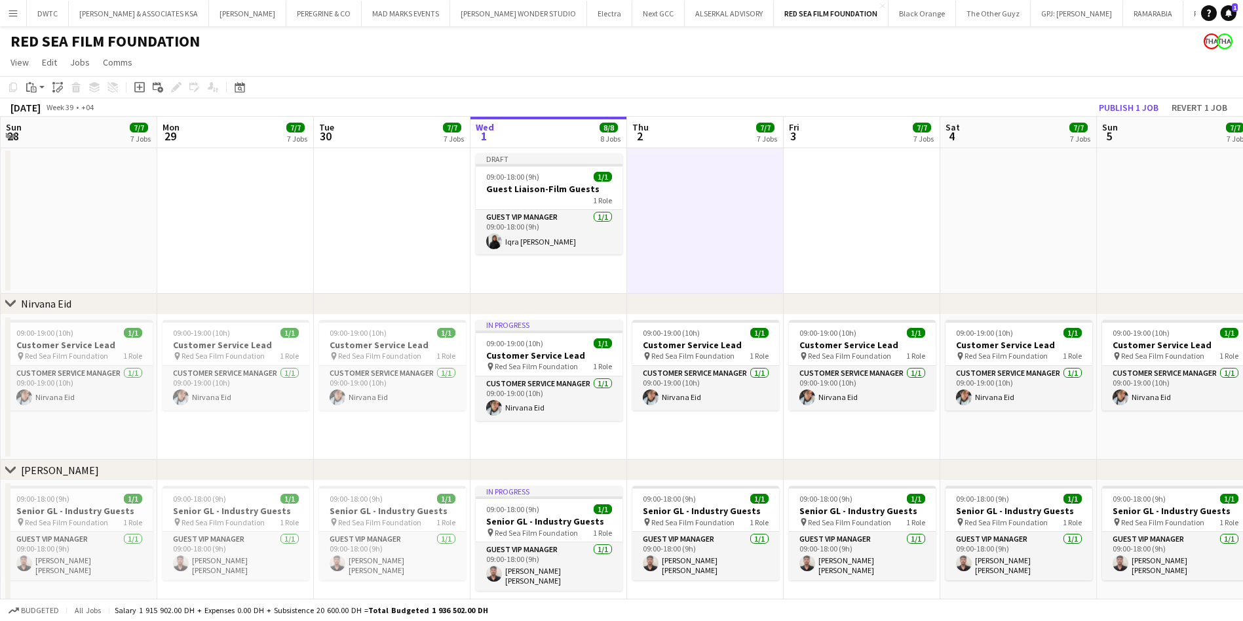
drag, startPoint x: 575, startPoint y: 203, endPoint x: 681, endPoint y: 201, distance: 106.2
click at [611, 210] on app-date-cell at bounding box center [1175, 220] width 157 height 145
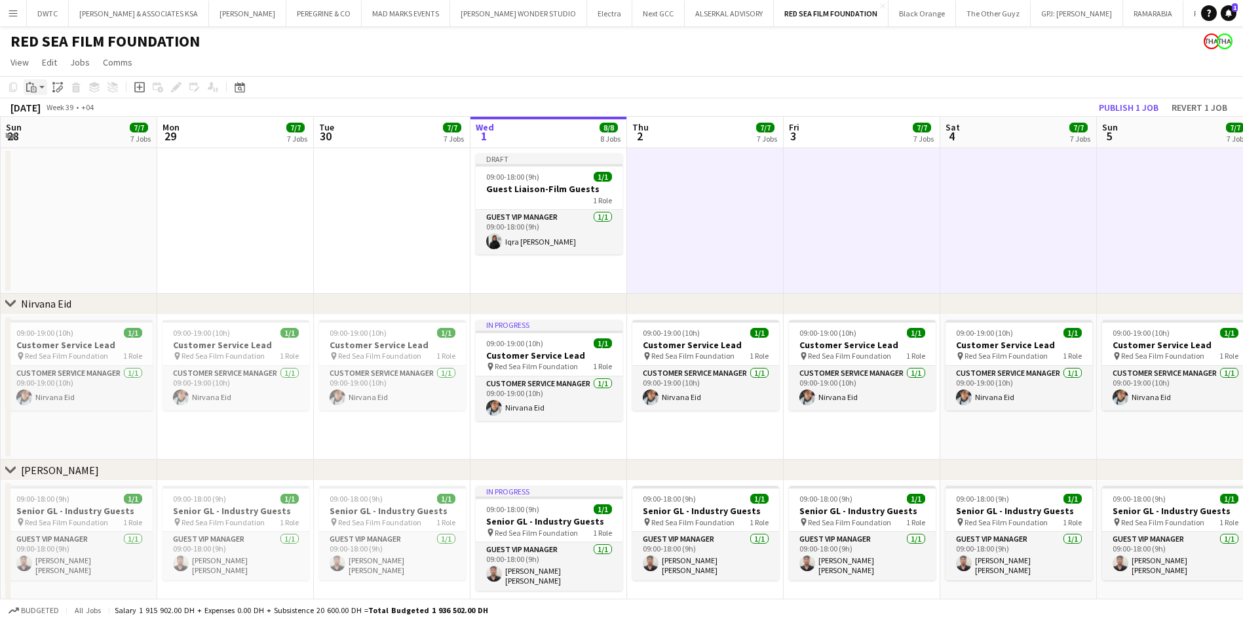
click at [43, 83] on app-action-btn "Paste" at bounding box center [36, 87] width 24 height 16
click at [611, 218] on app-date-cell at bounding box center [705, 220] width 157 height 145
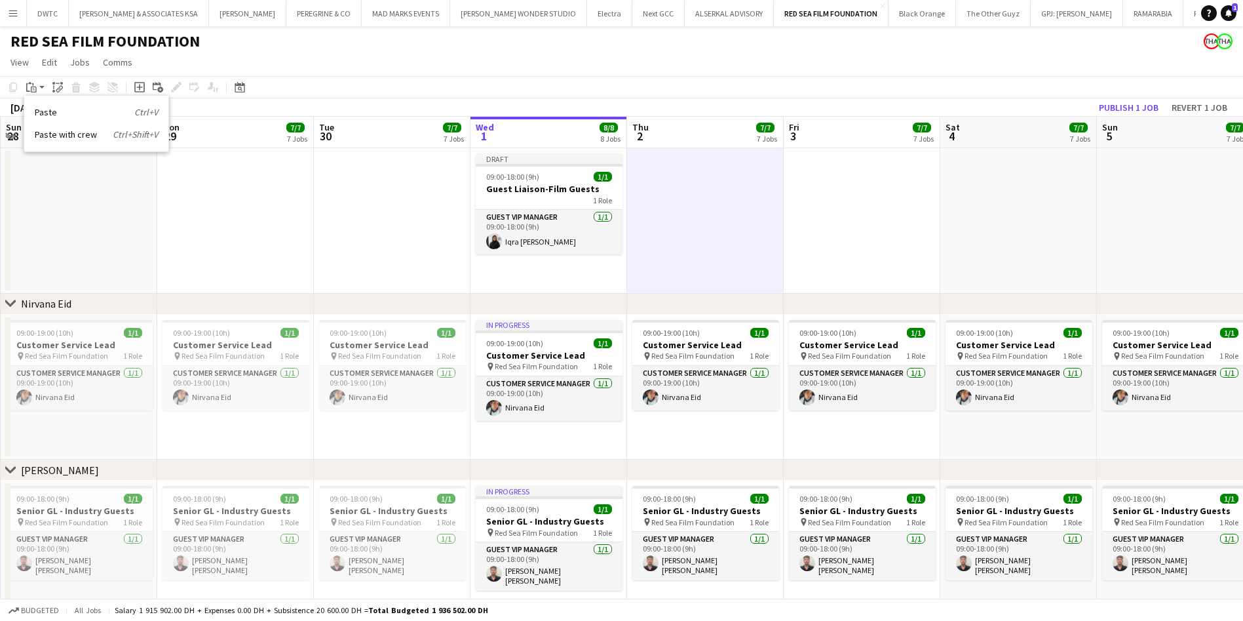
click at [611, 231] on app-date-cell at bounding box center [705, 220] width 157 height 145
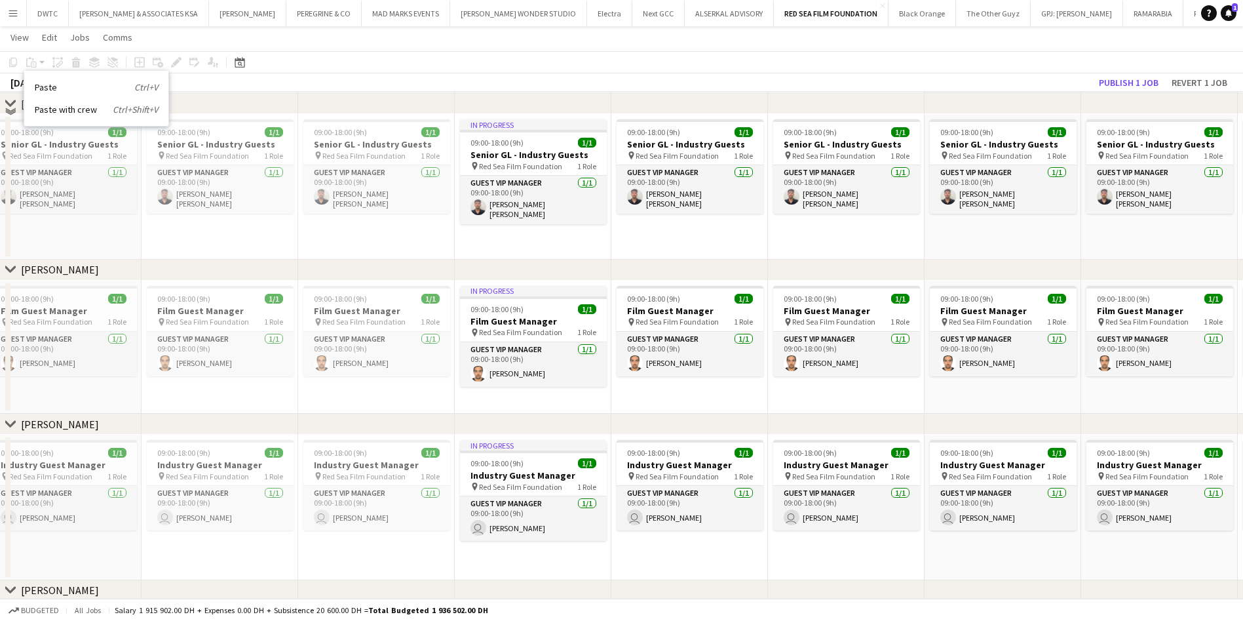
scroll to position [0, 0]
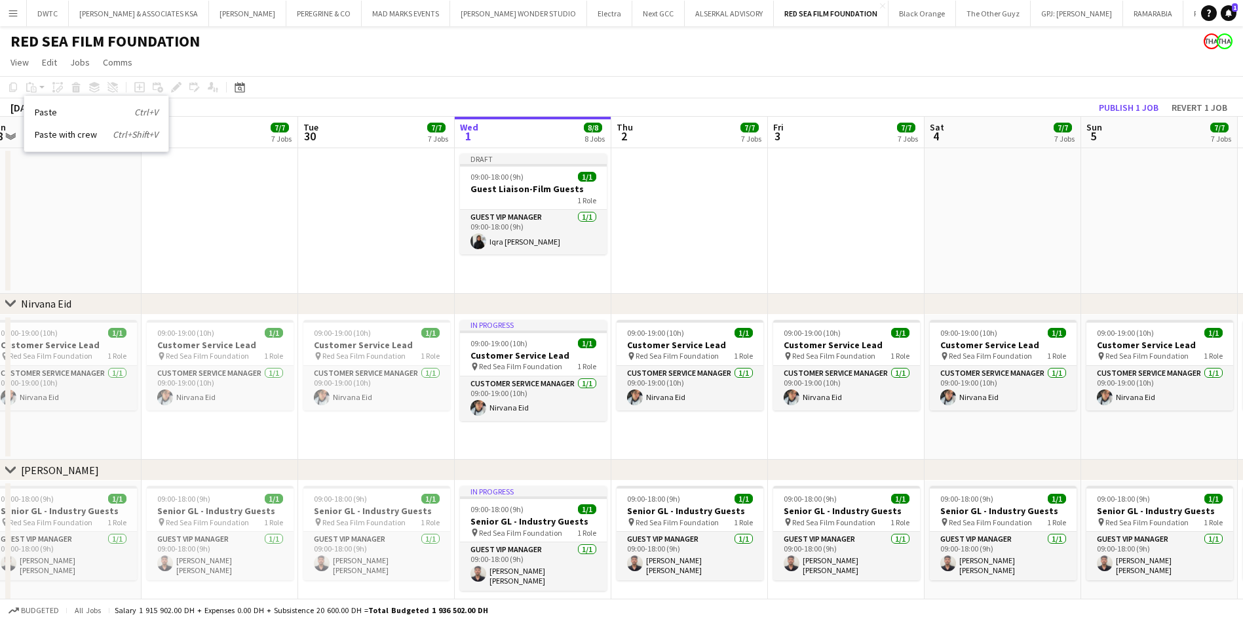
click at [611, 202] on app-date-cell at bounding box center [689, 220] width 157 height 145
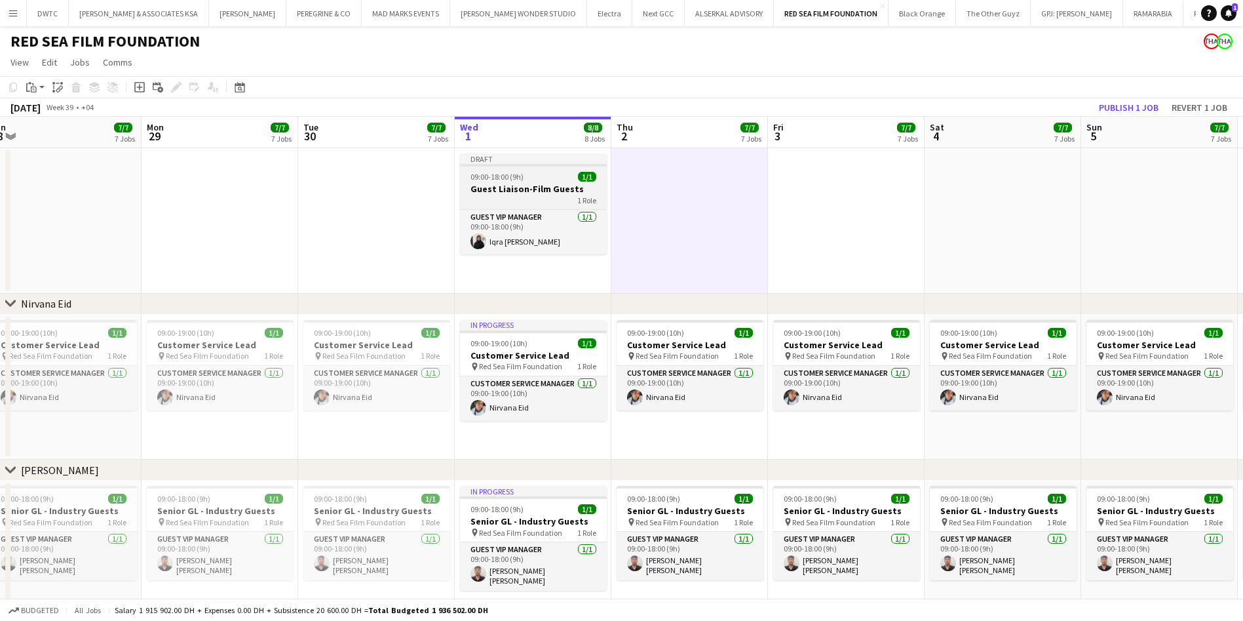
click at [569, 178] on div "09:00-18:00 (9h) 1/1" at bounding box center [533, 177] width 147 height 10
